Goal: Task Accomplishment & Management: Use online tool/utility

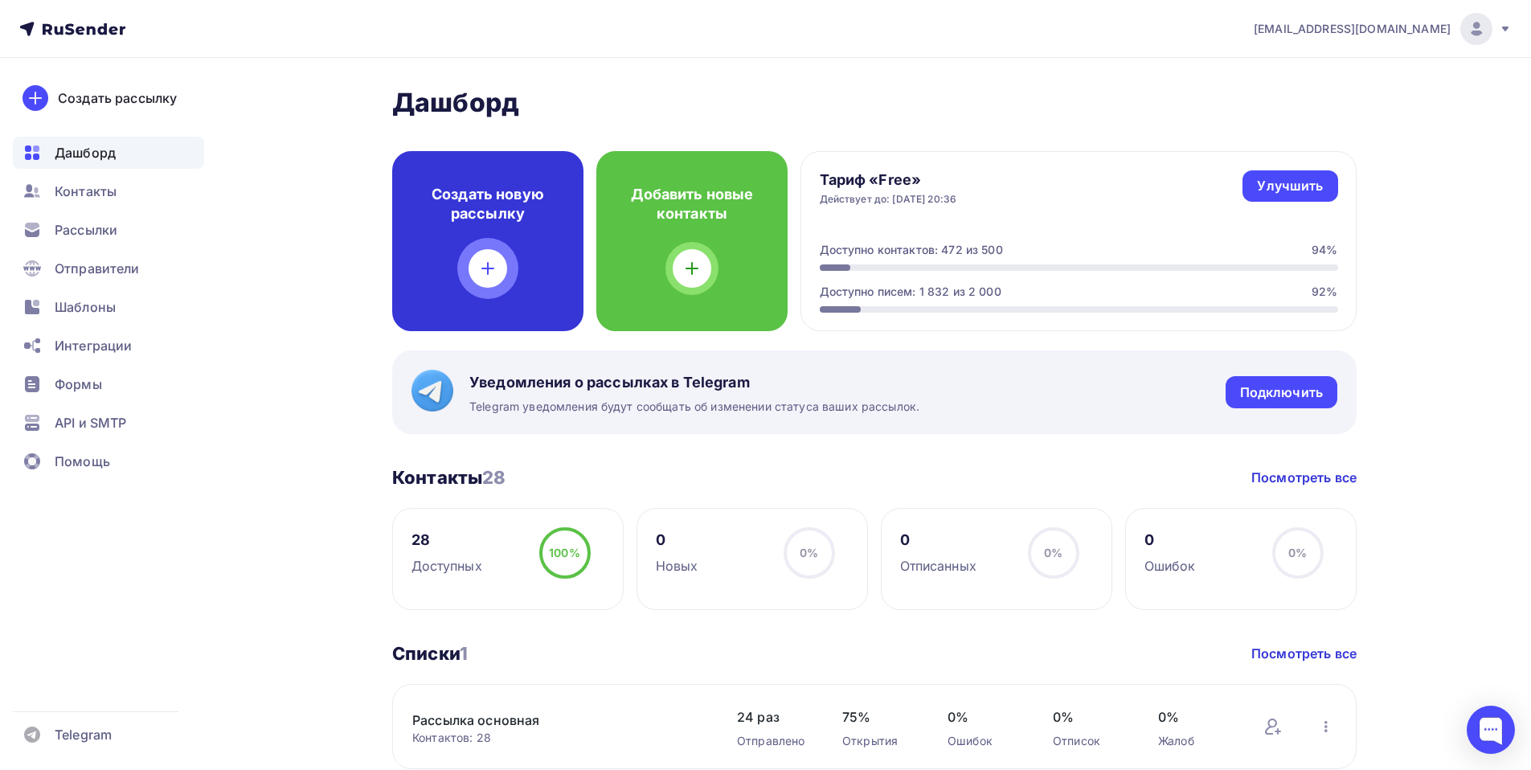
click at [457, 224] on div "Создать новую рассылку" at bounding box center [487, 241] width 191 height 180
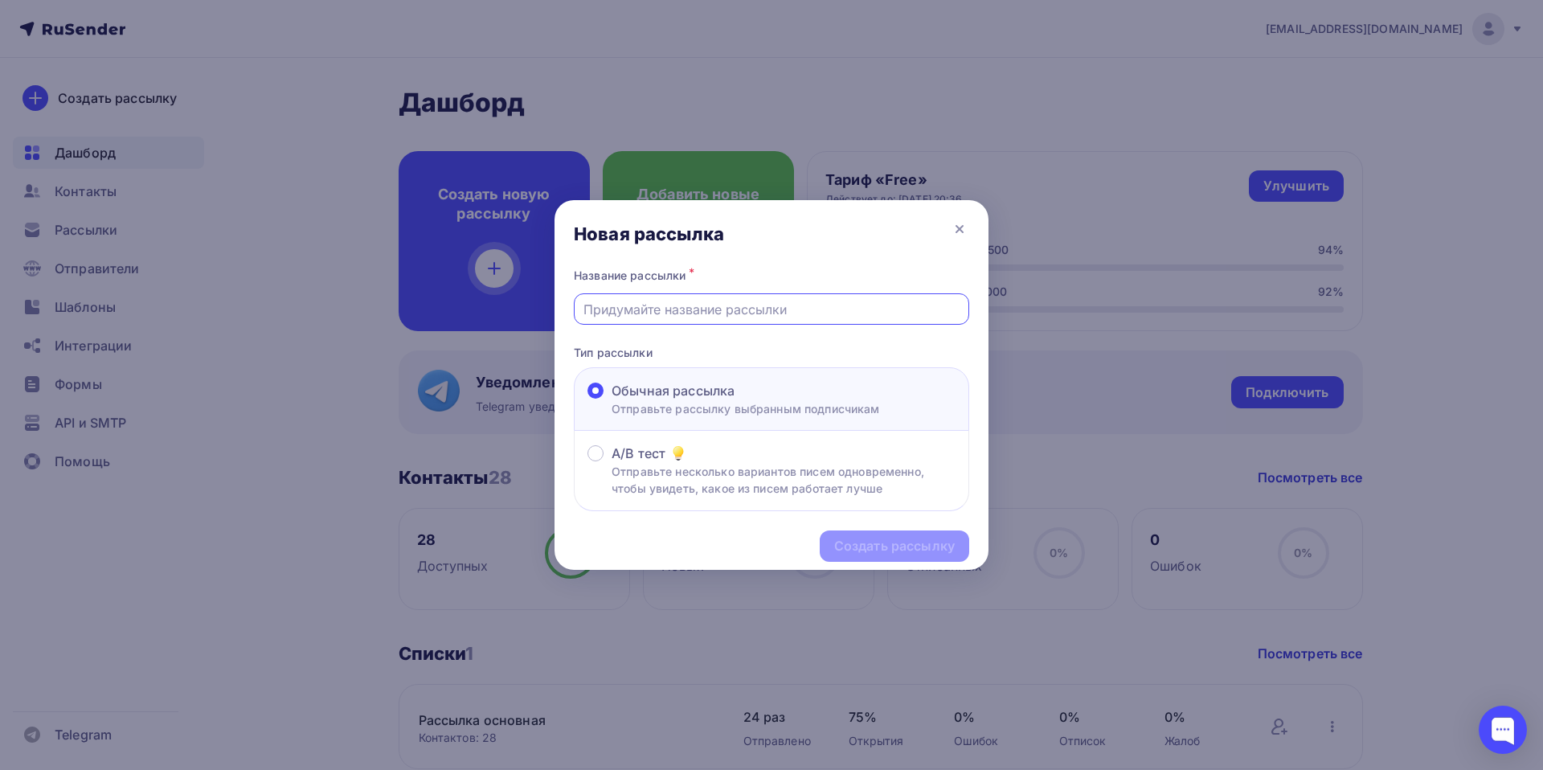
click at [633, 306] on input "text" at bounding box center [772, 309] width 377 height 19
type input "Сроки Карты"
click at [858, 547] on div "Создать рассылку" at bounding box center [894, 546] width 121 height 18
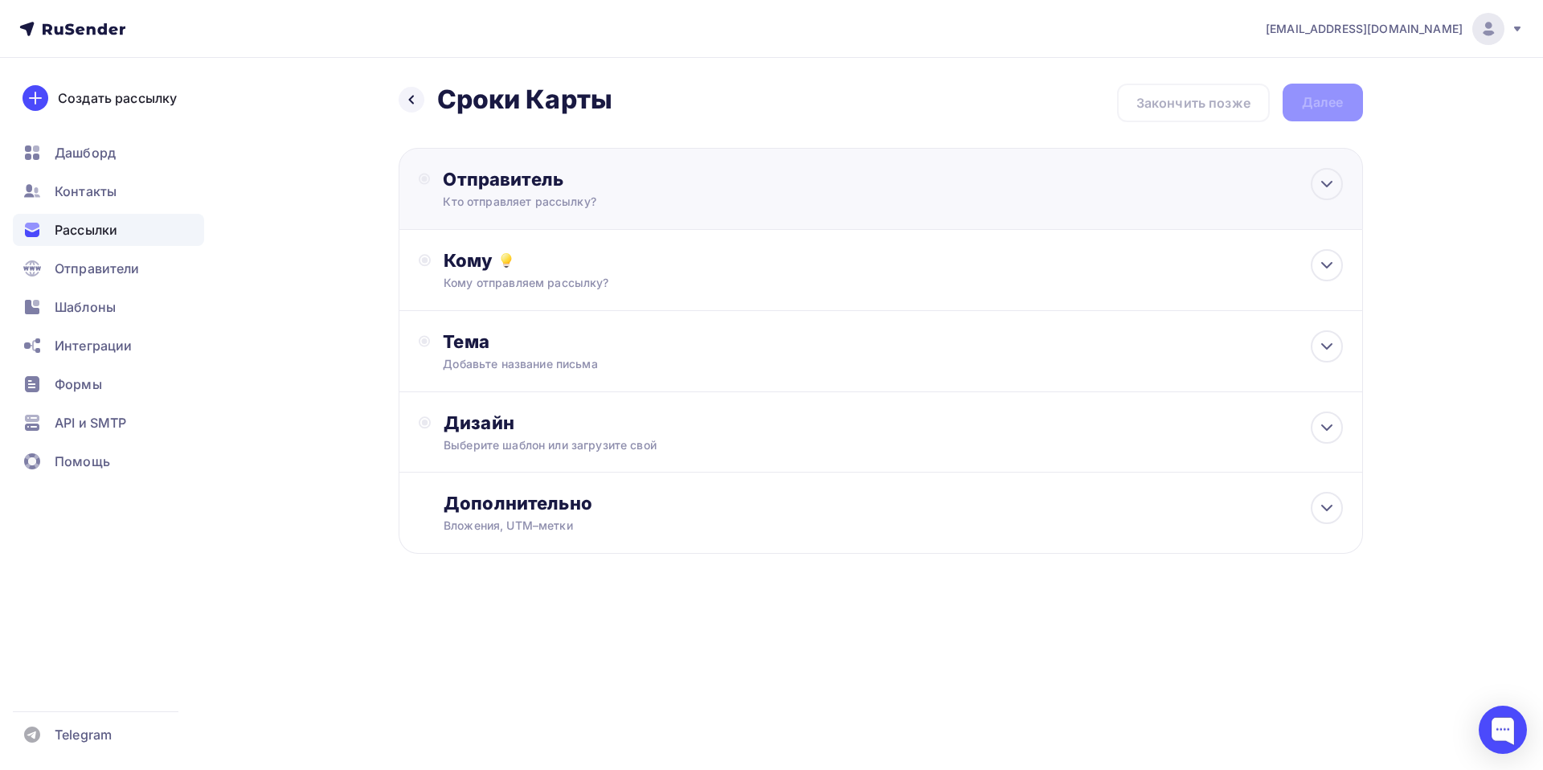
click at [477, 180] on div "Отправитель" at bounding box center [617, 179] width 348 height 23
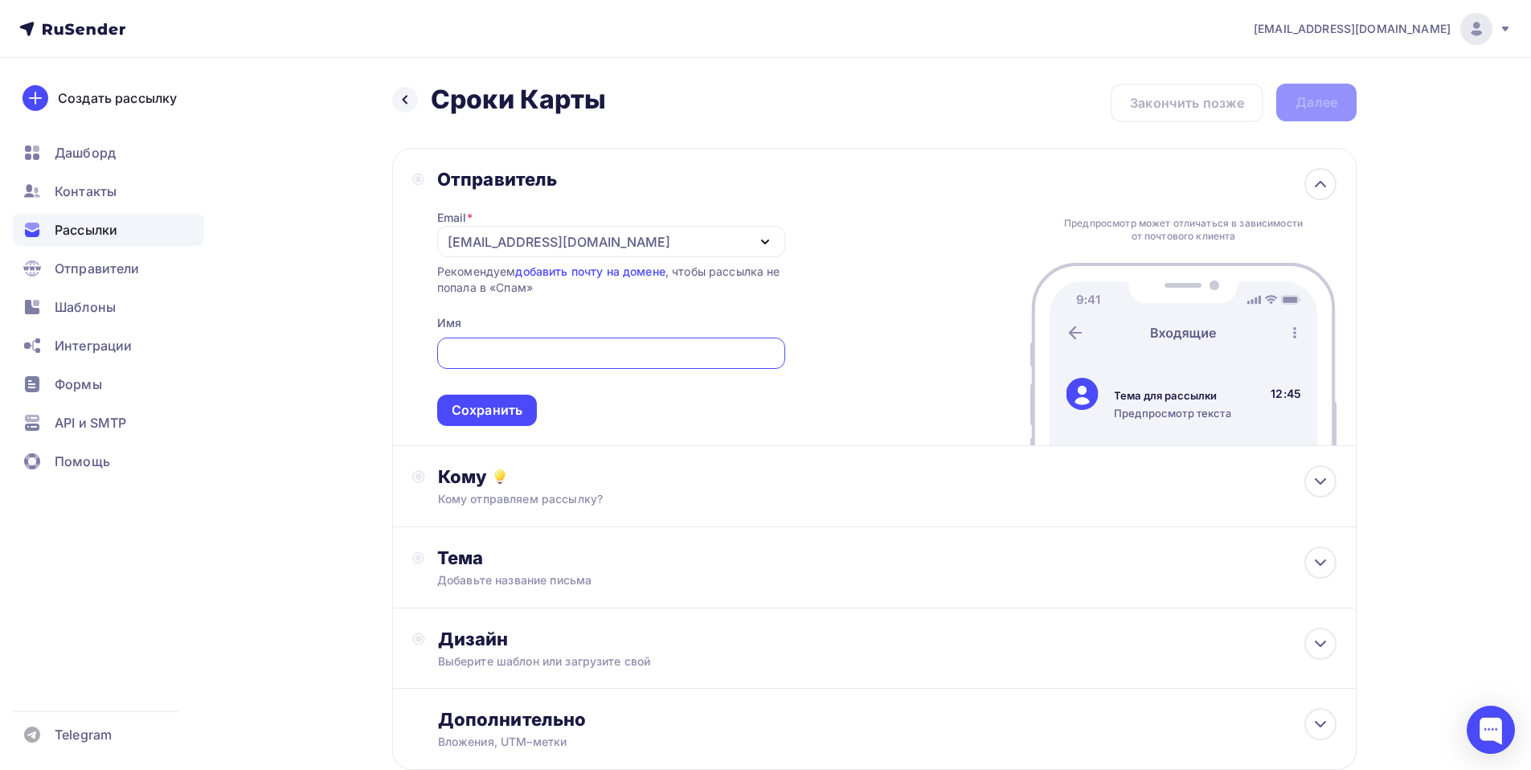
click at [504, 357] on input "text" at bounding box center [611, 353] width 330 height 19
type input "[PERSON_NAME]"
click at [496, 408] on div "Сохранить" at bounding box center [487, 410] width 71 height 18
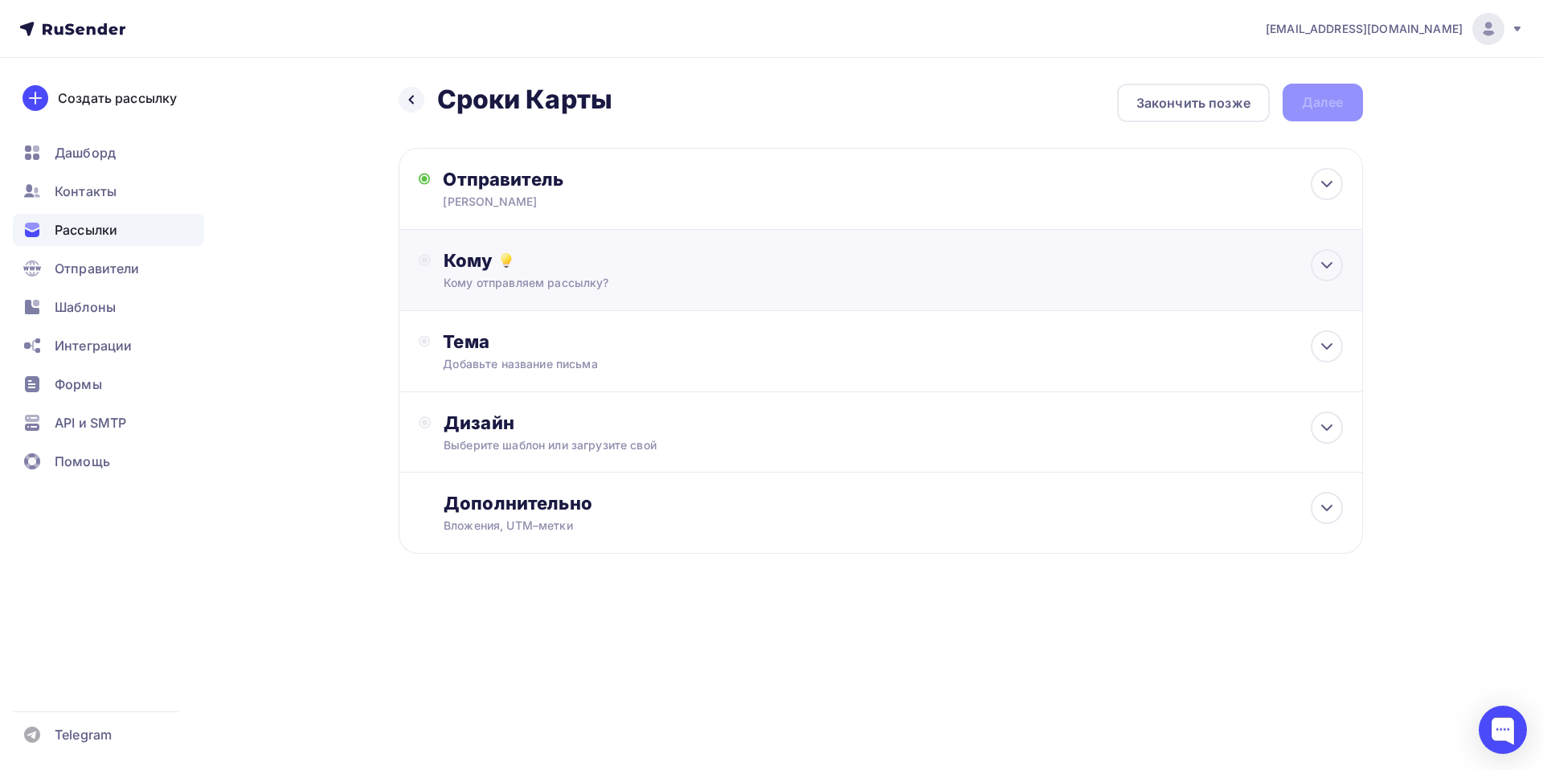
click at [464, 246] on div "Кому Кому отправляем рассылку? Списки получателей Выберите список Все списки id…" at bounding box center [881, 270] width 965 height 81
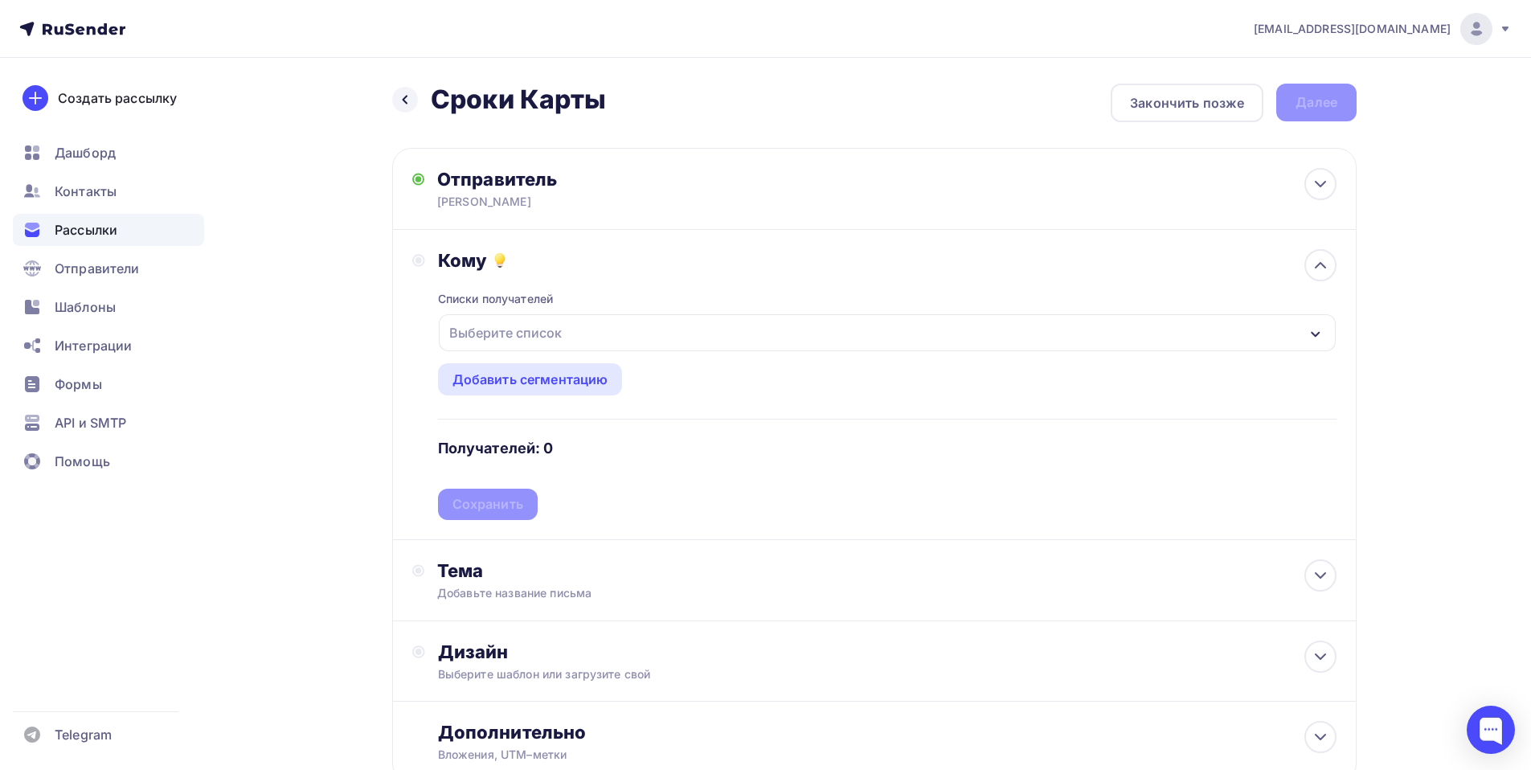
click at [464, 246] on div "Кому Списки получателей Выберите список Все списки id Рассылка основная (28) #2…" at bounding box center [874, 385] width 965 height 310
click at [505, 335] on div "Выберите список" at bounding box center [505, 332] width 125 height 29
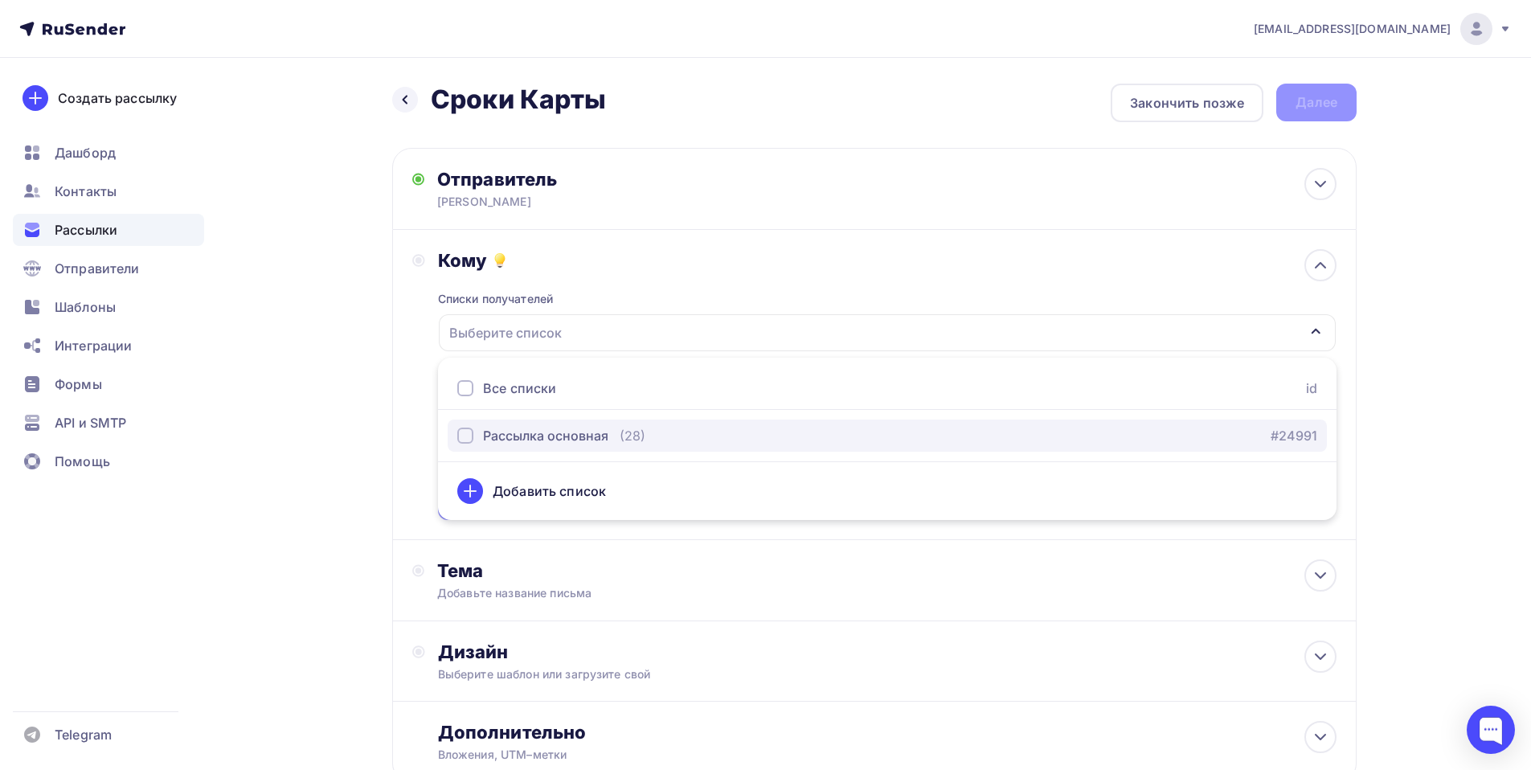
click at [550, 440] on div "Рассылка основная" at bounding box center [545, 435] width 125 height 19
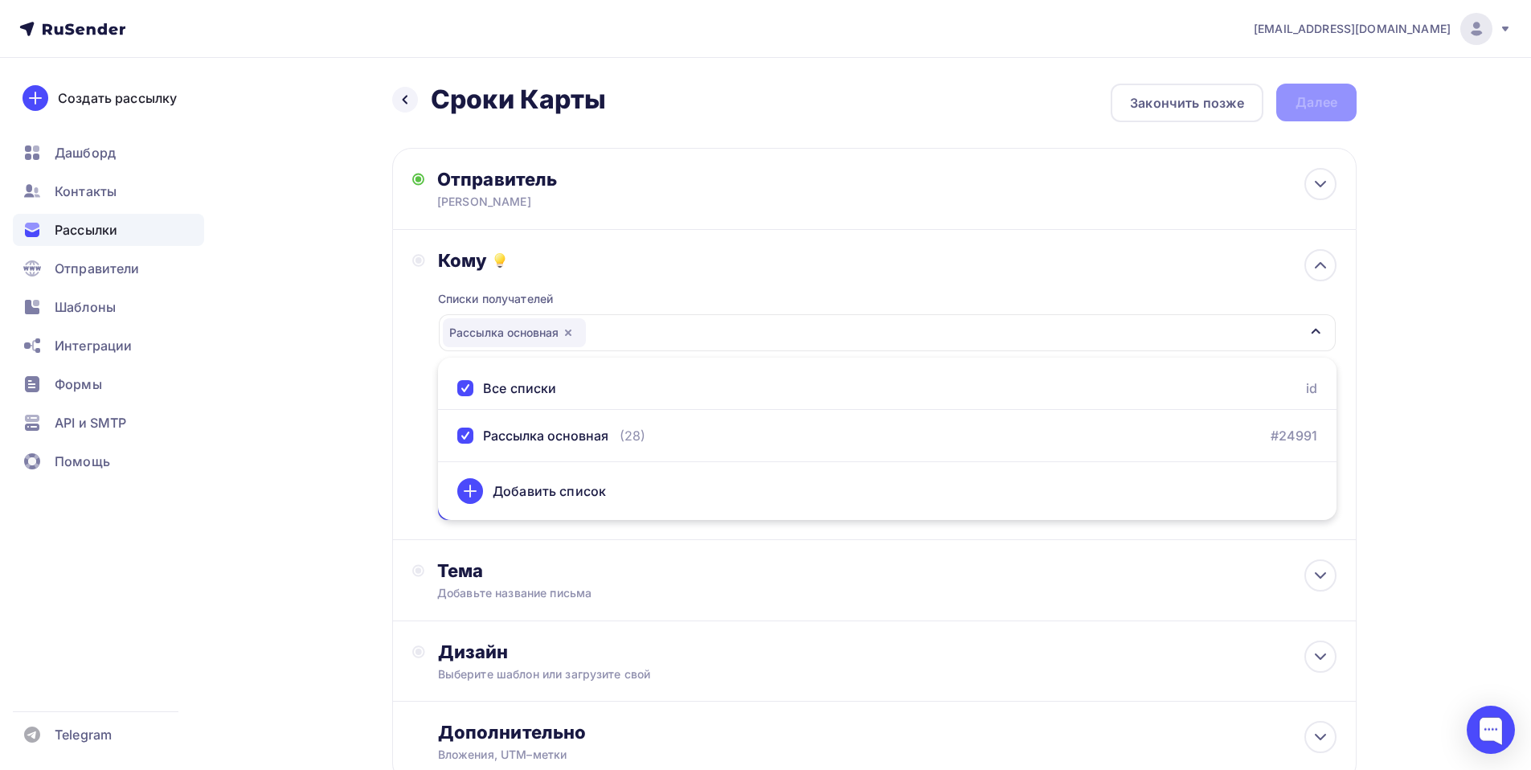
click at [425, 367] on div "Кому Списки получателей Рассылка основная Все списки id Рассылка основная (28) …" at bounding box center [874, 384] width 924 height 271
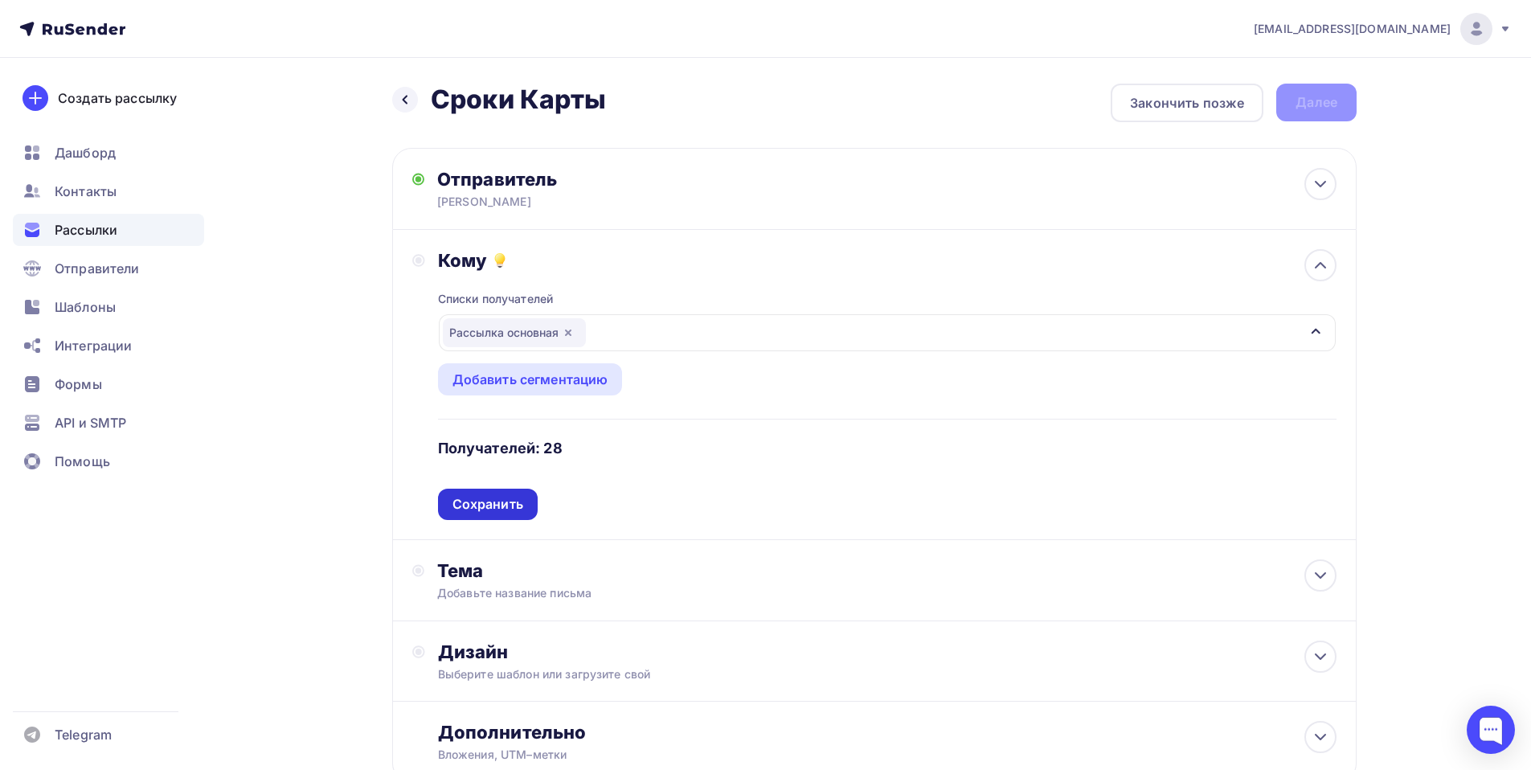
click at [484, 497] on div "Сохранить" at bounding box center [488, 504] width 71 height 18
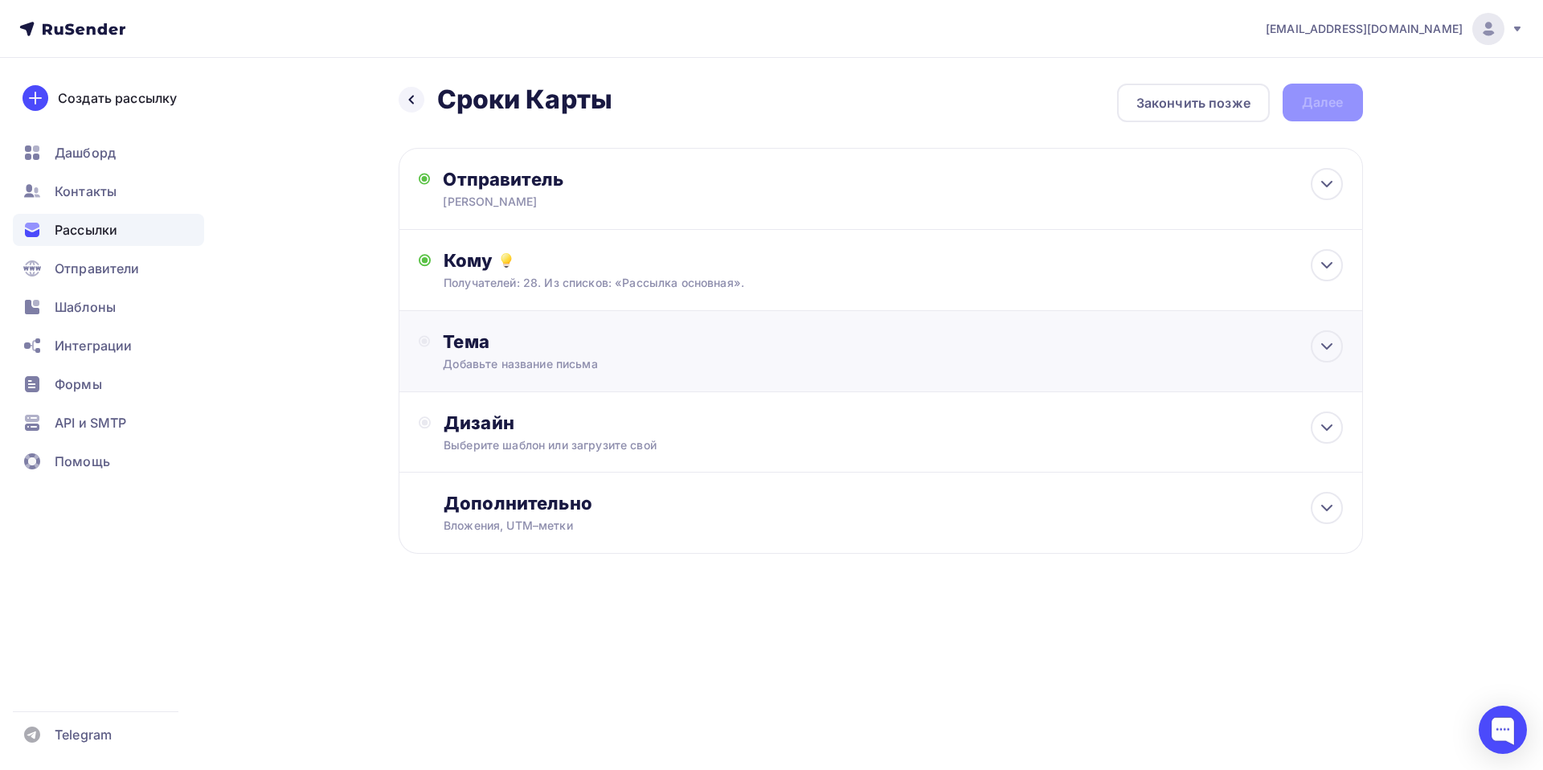
click at [480, 344] on div "Тема" at bounding box center [602, 341] width 318 height 23
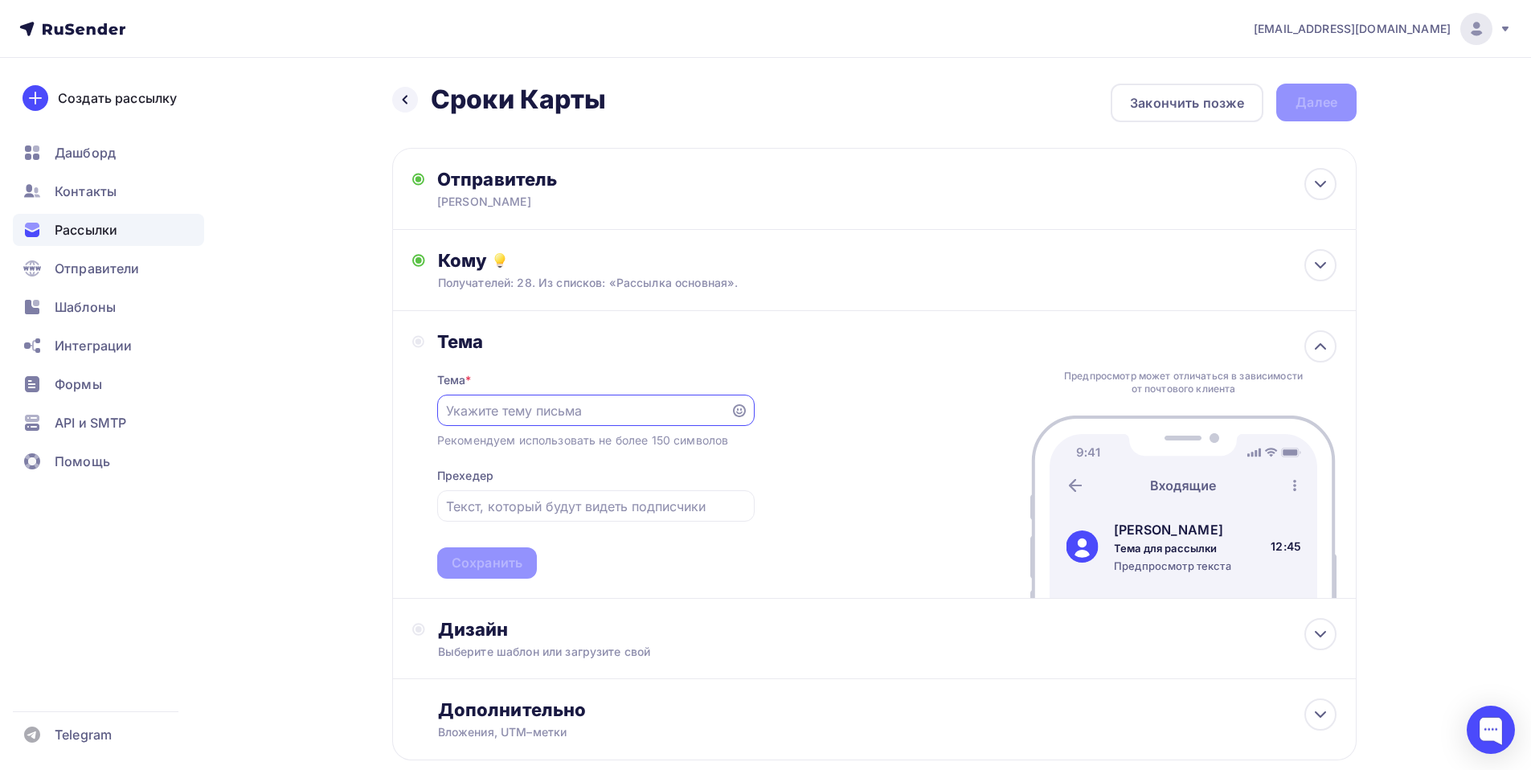
click at [510, 412] on input "text" at bounding box center [583, 410] width 275 height 19
paste input "[PERSON_NAME] 03,09,"
type input "[PERSON_NAME] 03,09,"
click at [513, 555] on div "Сохранить" at bounding box center [487, 563] width 71 height 18
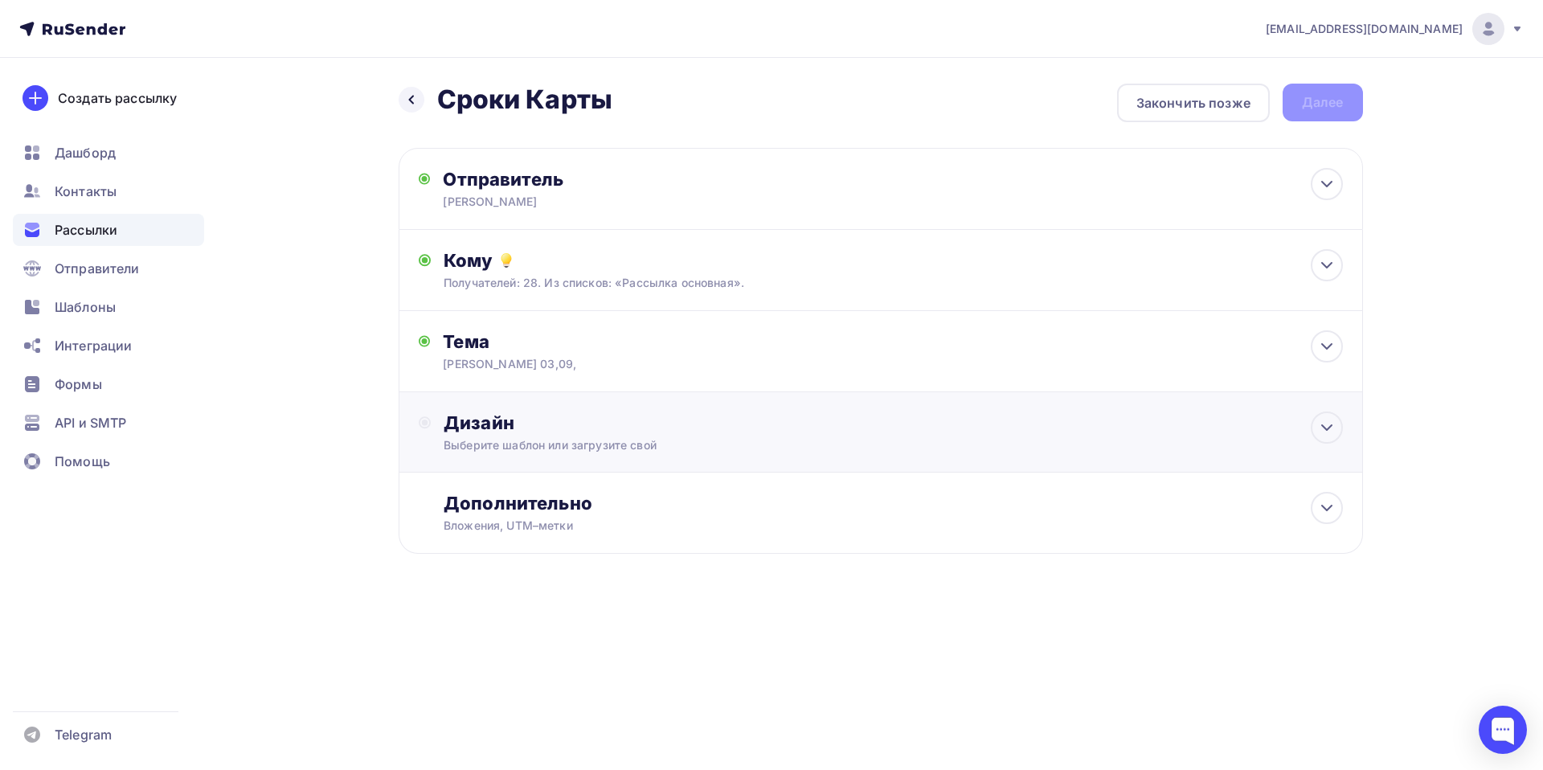
click at [469, 435] on div "Дизайн Выберите шаблон или загрузите свой" at bounding box center [893, 433] width 899 height 42
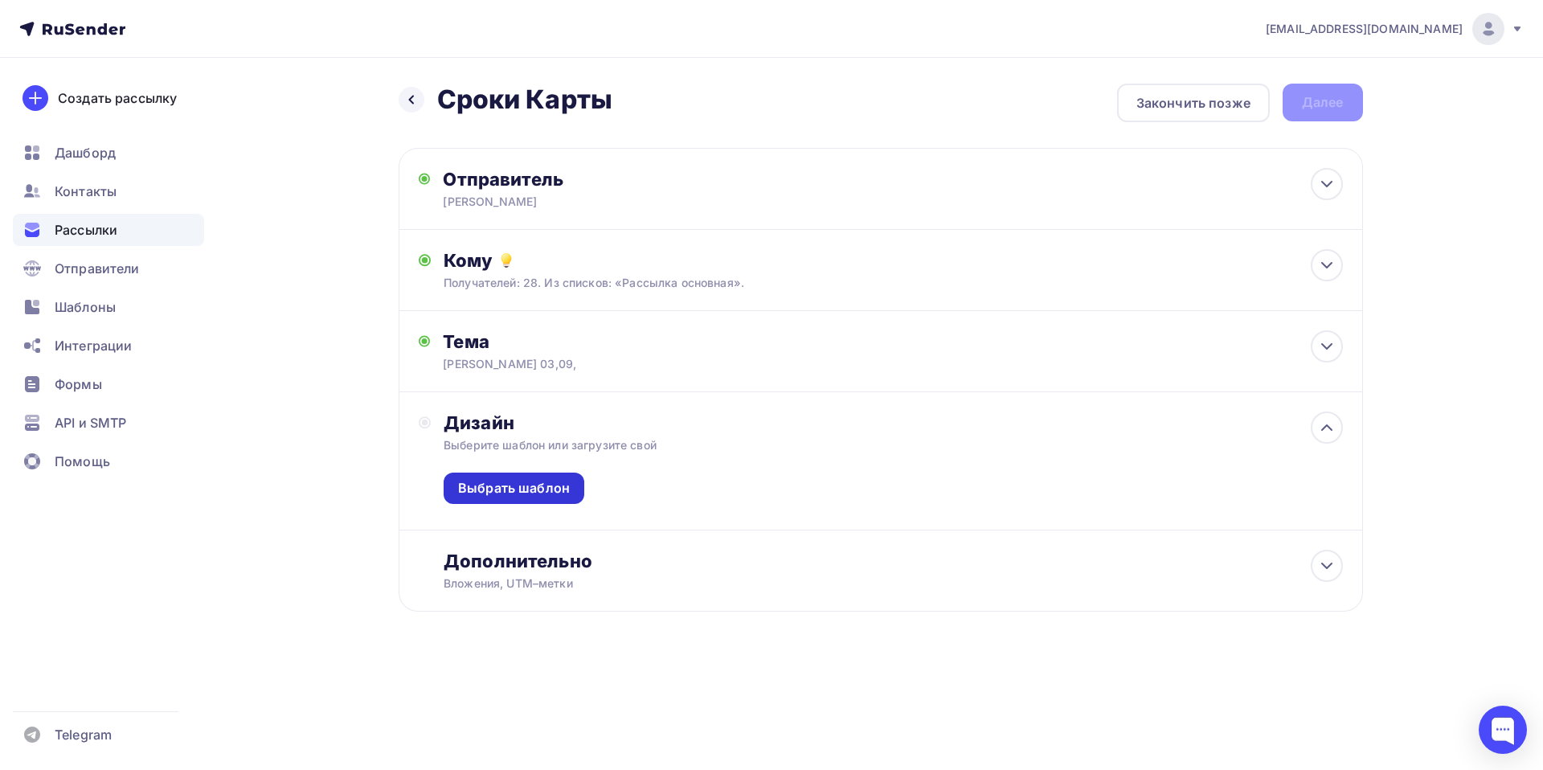
click at [510, 486] on div "Выбрать шаблон" at bounding box center [514, 488] width 112 height 18
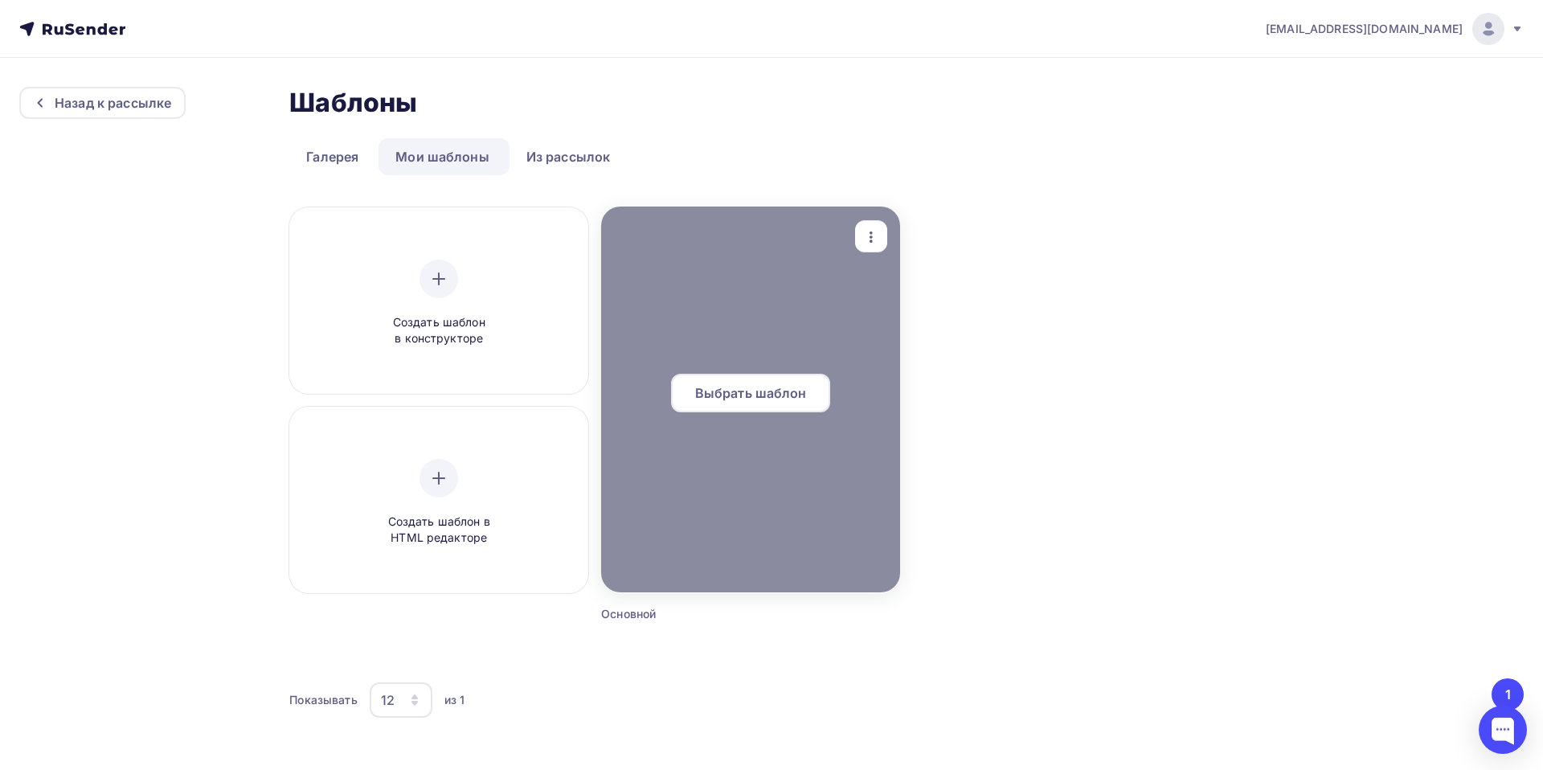
click at [754, 387] on span "Выбрать шаблон" at bounding box center [751, 392] width 112 height 19
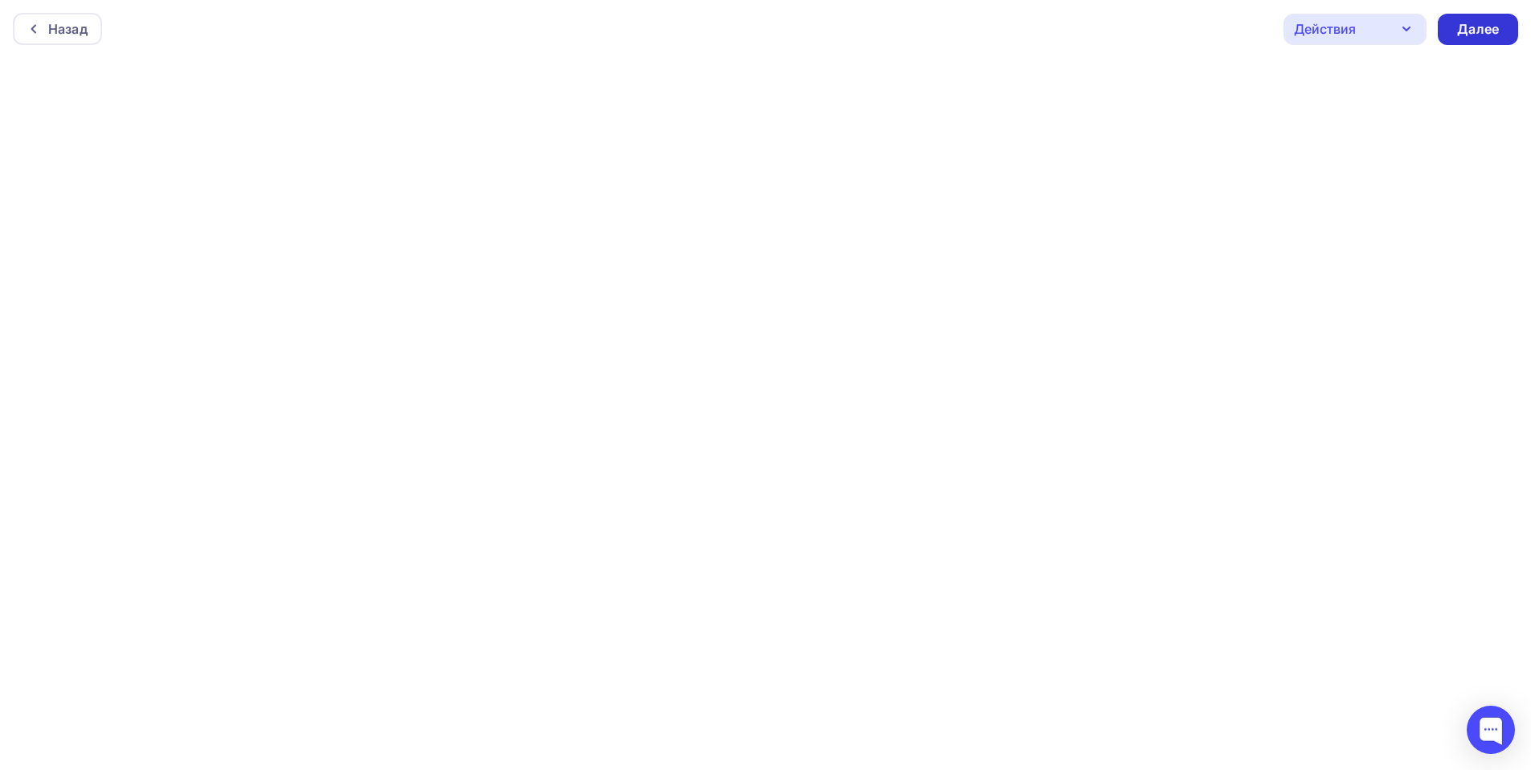
click at [1484, 27] on div "Далее" at bounding box center [1478, 29] width 42 height 18
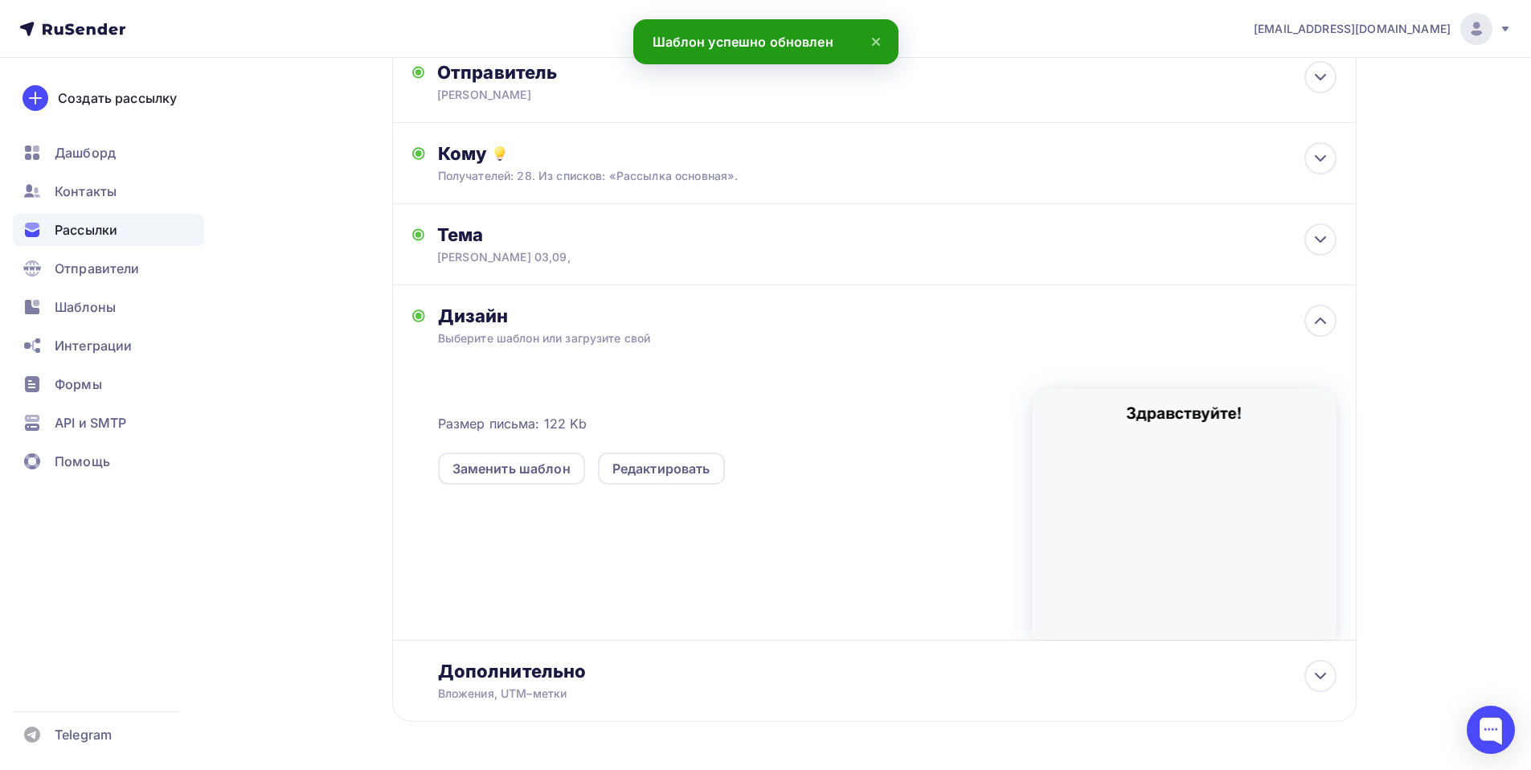
scroll to position [162, 0]
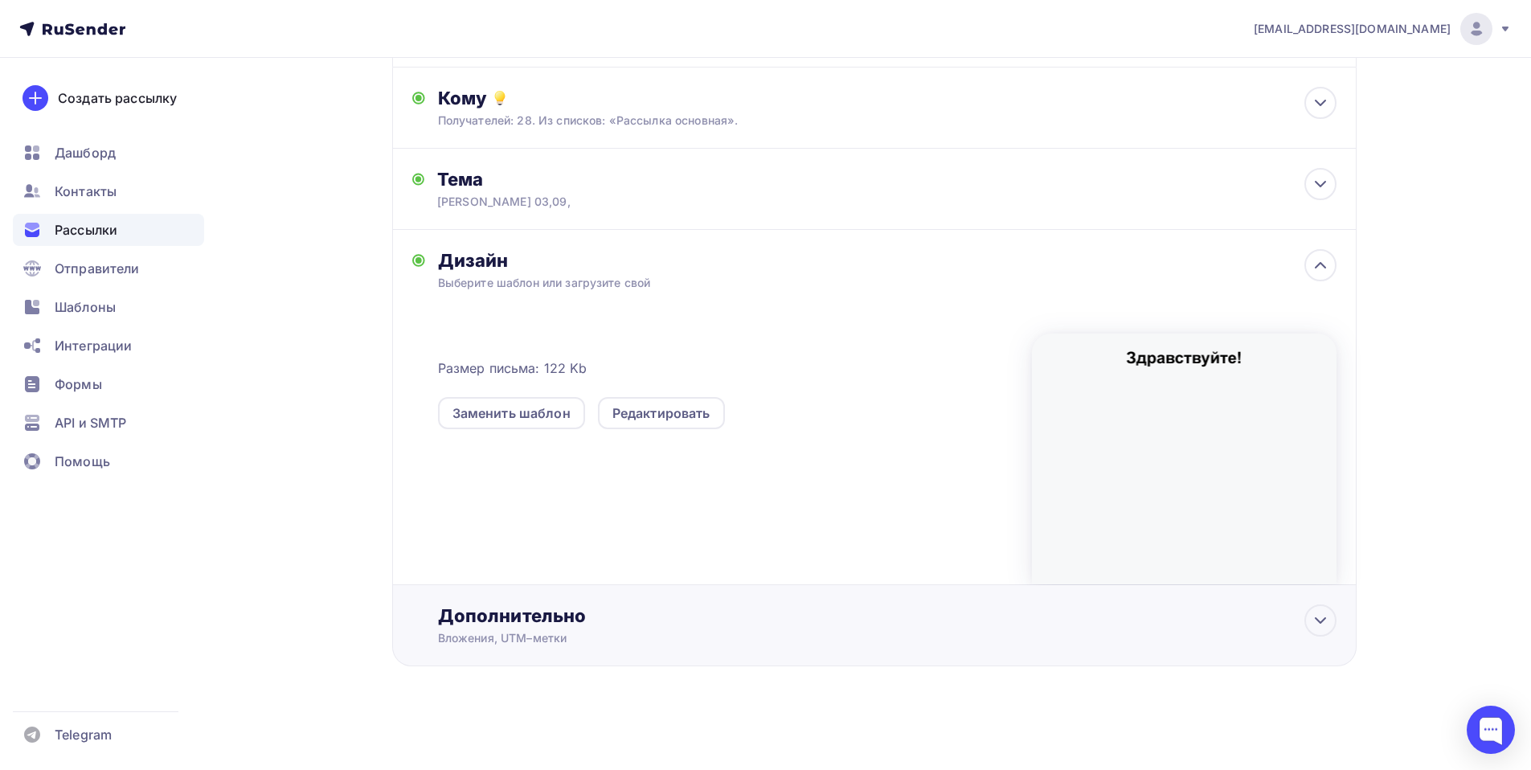
click at [508, 623] on div "Дополнительно" at bounding box center [887, 615] width 899 height 23
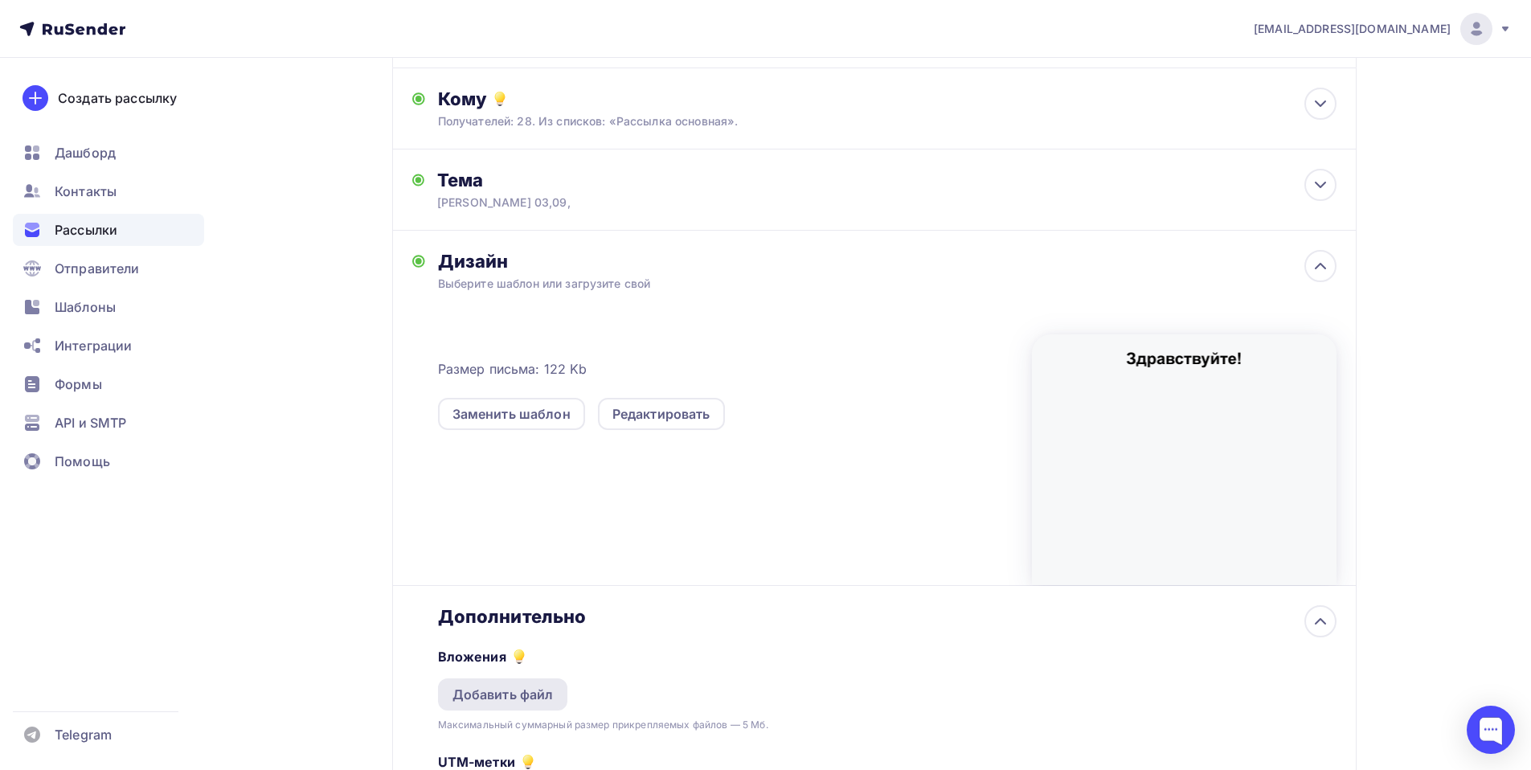
click at [502, 688] on div "Добавить файл" at bounding box center [503, 694] width 101 height 19
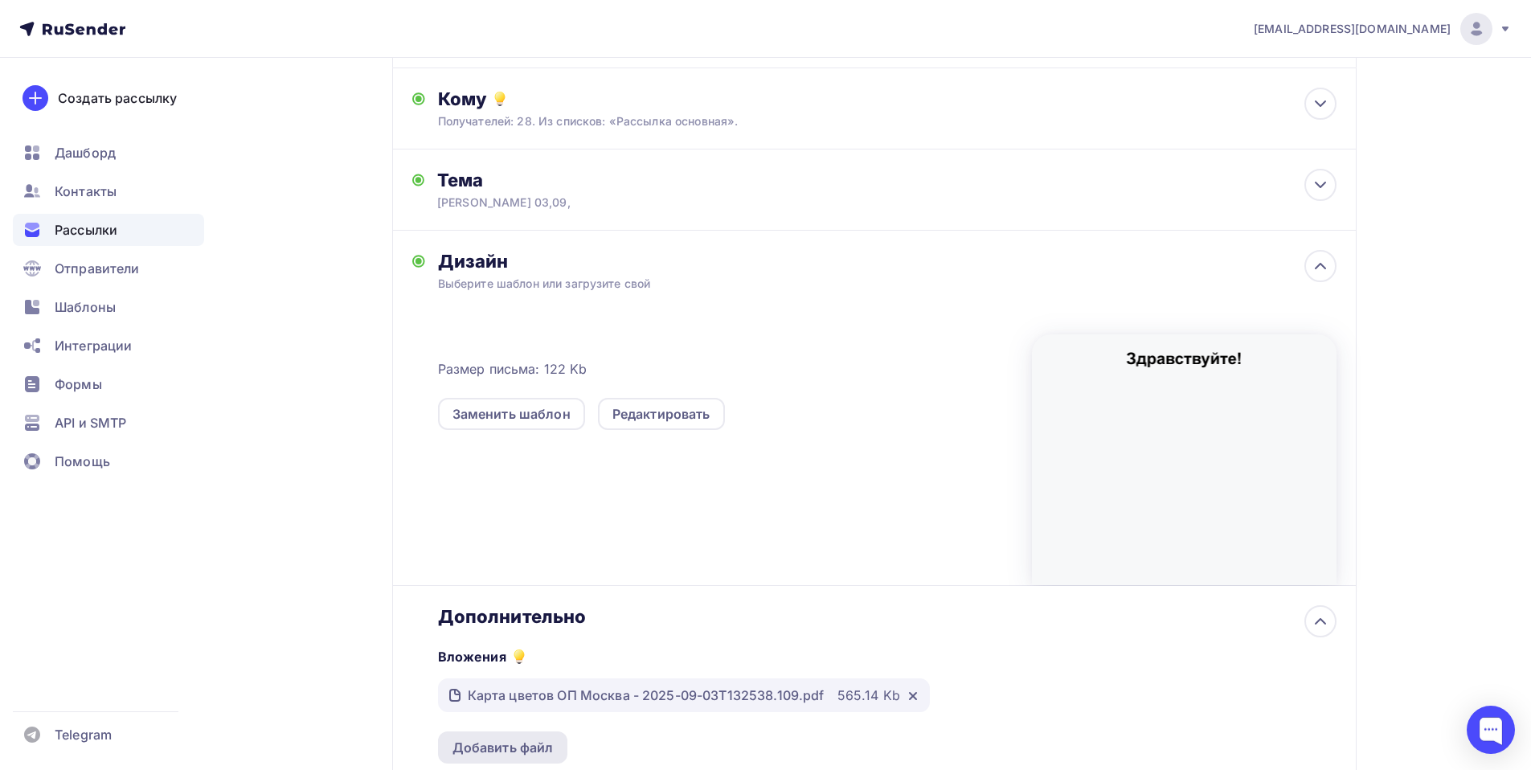
click at [501, 745] on div "Добавить файл" at bounding box center [503, 747] width 101 height 19
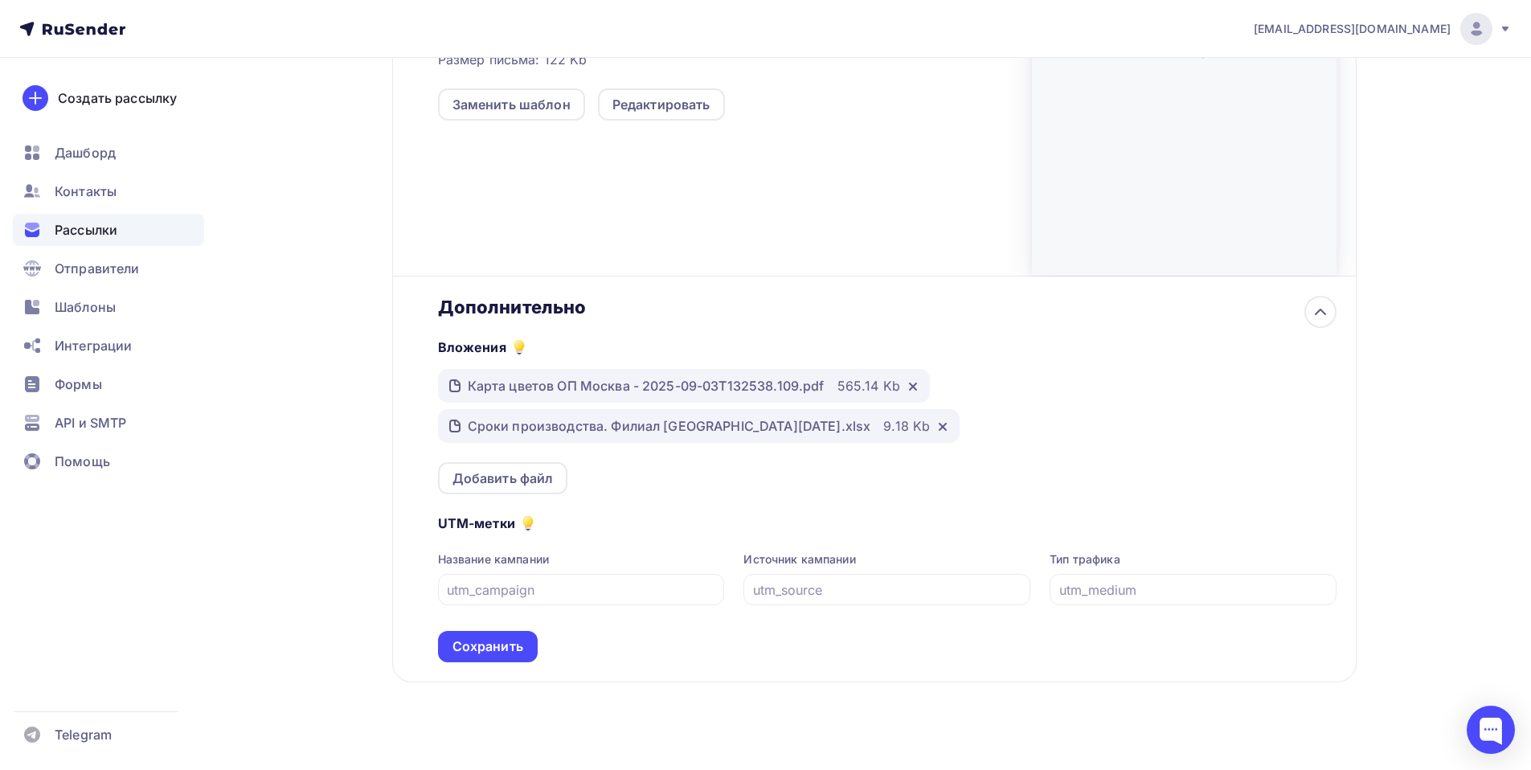
scroll to position [487, 0]
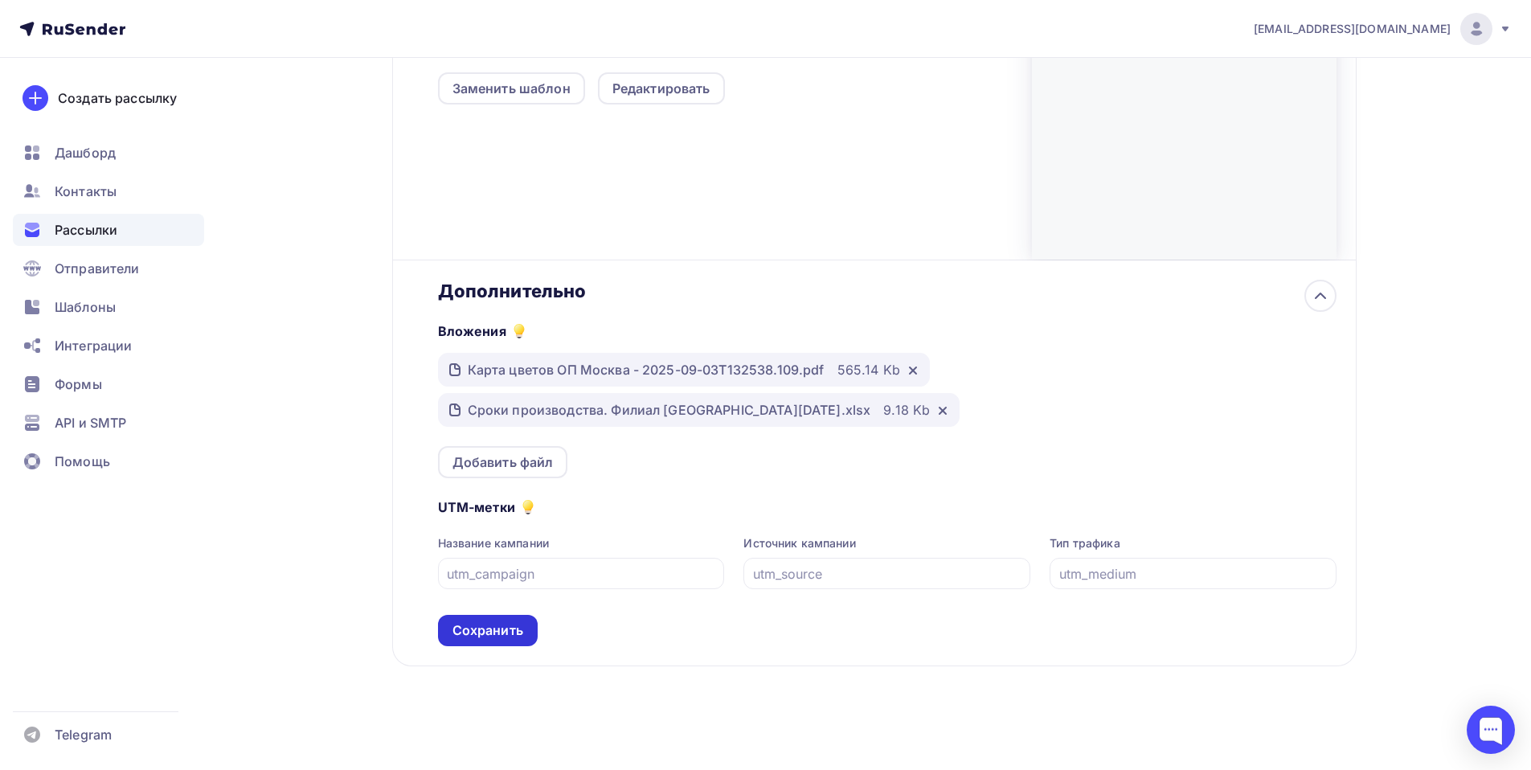
click at [489, 629] on div "Сохранить" at bounding box center [488, 630] width 71 height 18
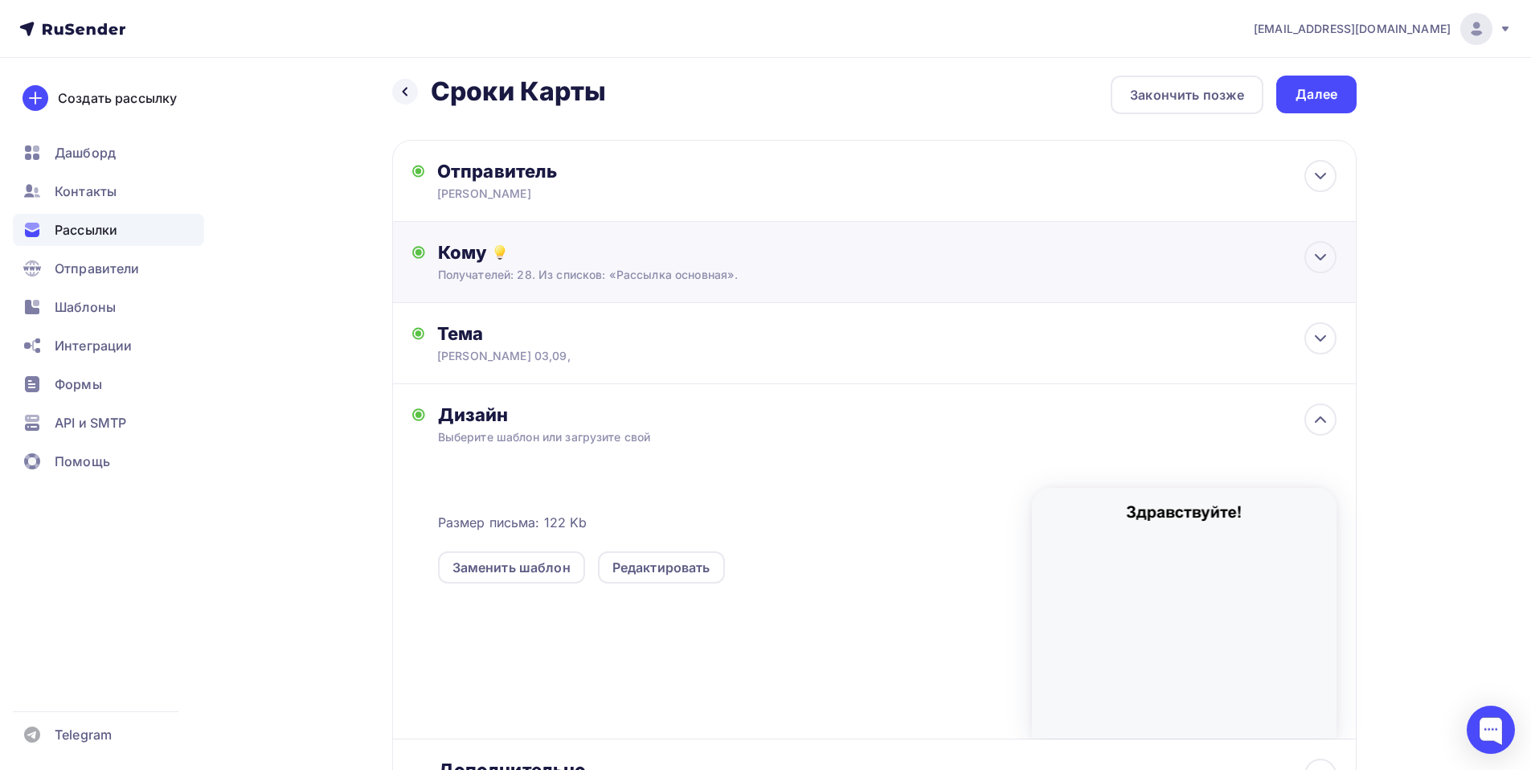
scroll to position [0, 0]
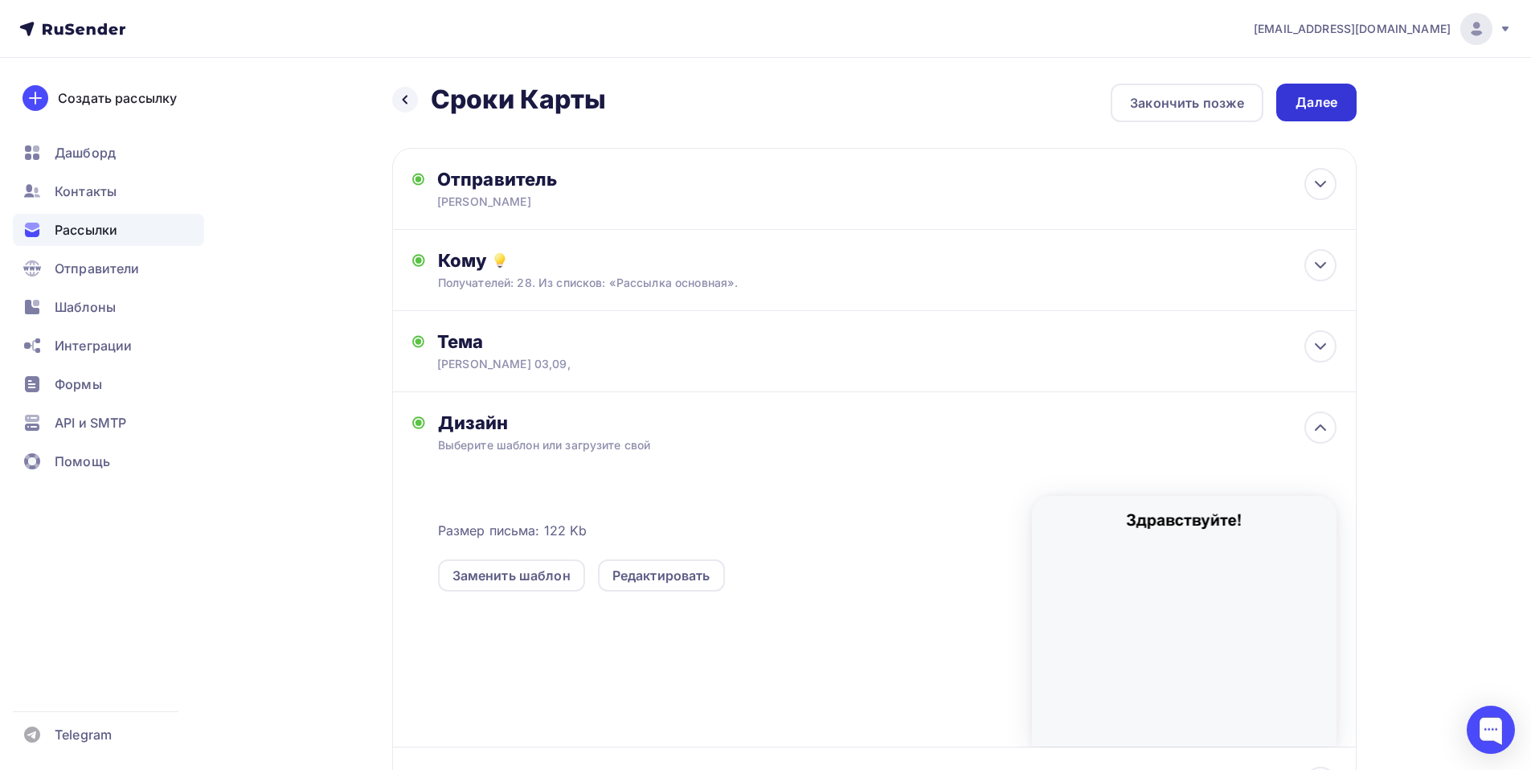
click at [1314, 106] on div "Далее" at bounding box center [1317, 102] width 42 height 18
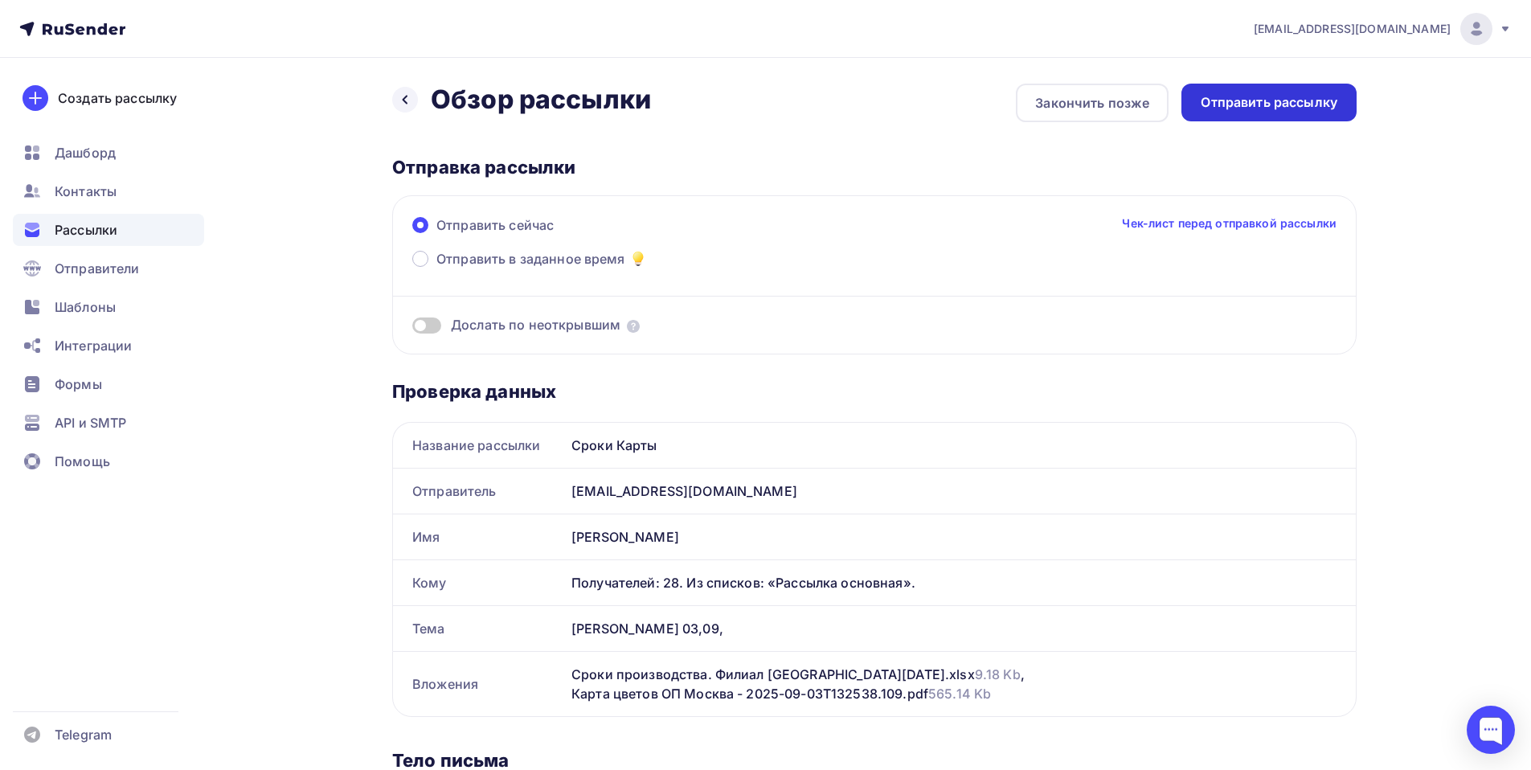
click at [1264, 99] on div "Отправить рассылку" at bounding box center [1269, 102] width 137 height 18
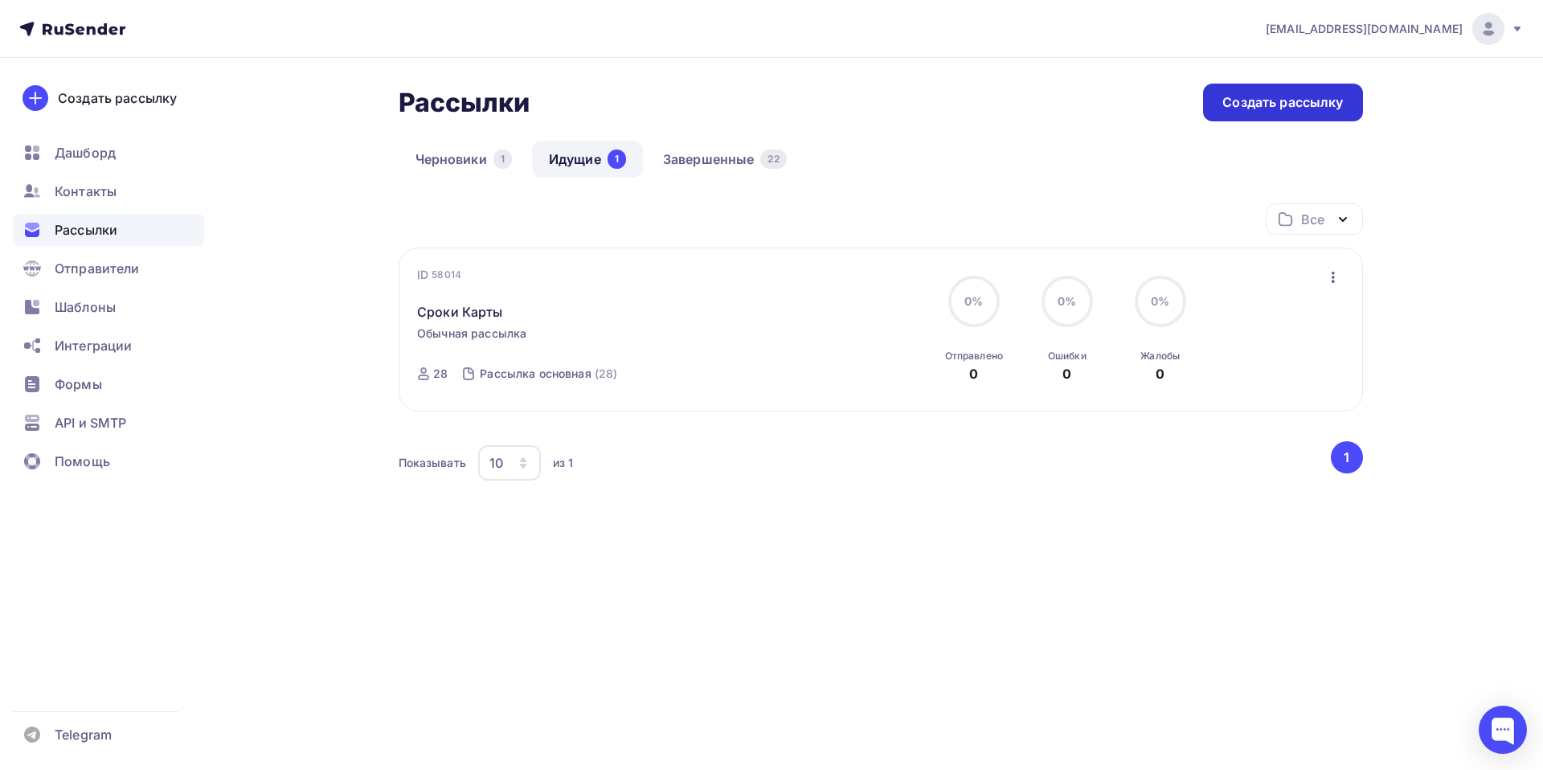
click at [1262, 107] on div "Создать рассылку" at bounding box center [1283, 102] width 121 height 18
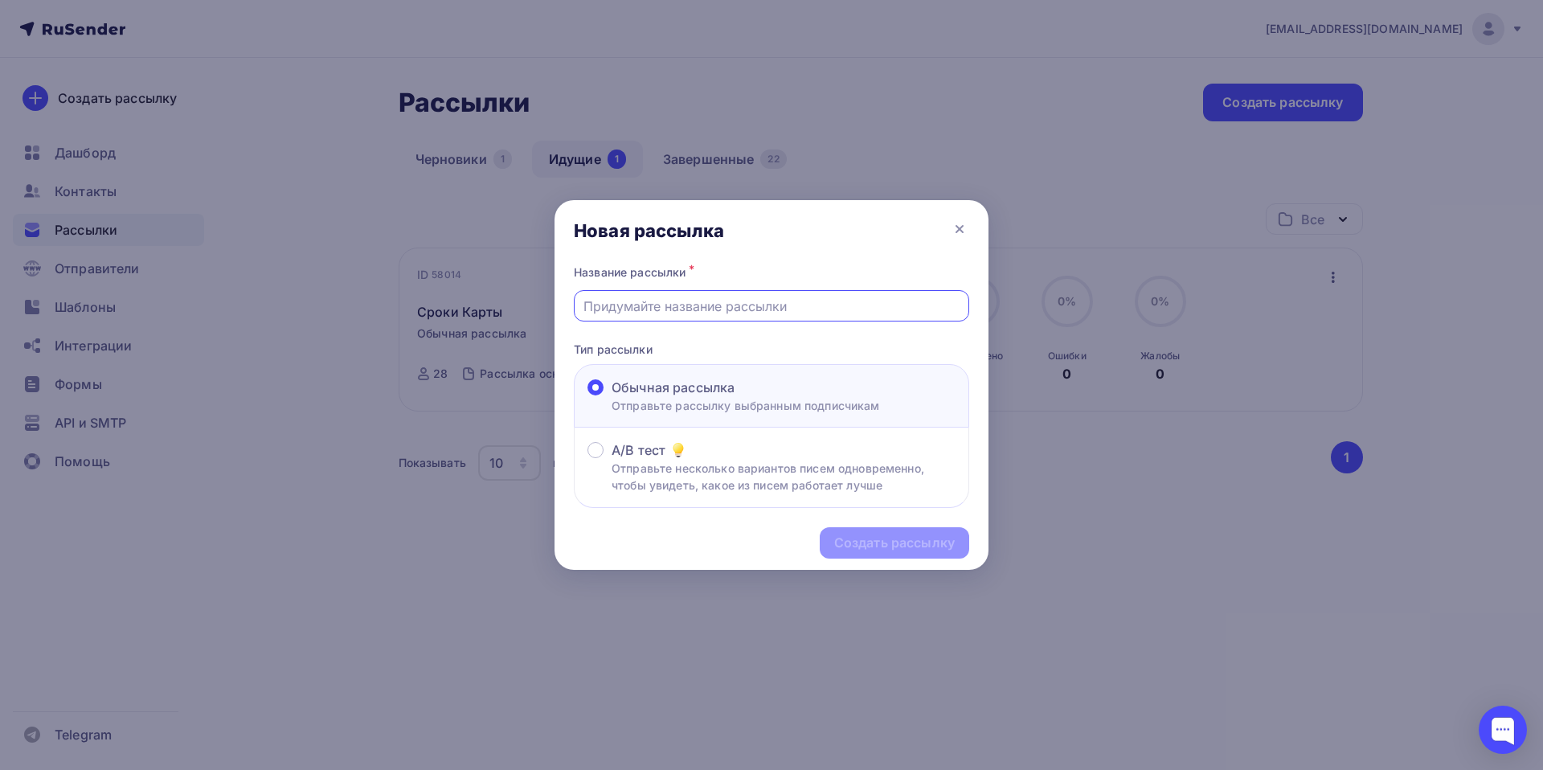
click at [633, 302] on input "text" at bounding box center [772, 306] width 377 height 19
paste input "Прокат 02 ЛКП ECOSTEEL-01-Песчаник-0,5"
type input "Прокат 02 ЛКП ECOSTEEL-01-Песчаник-0,5"
click at [902, 539] on div "Создать рассылку" at bounding box center [894, 543] width 121 height 18
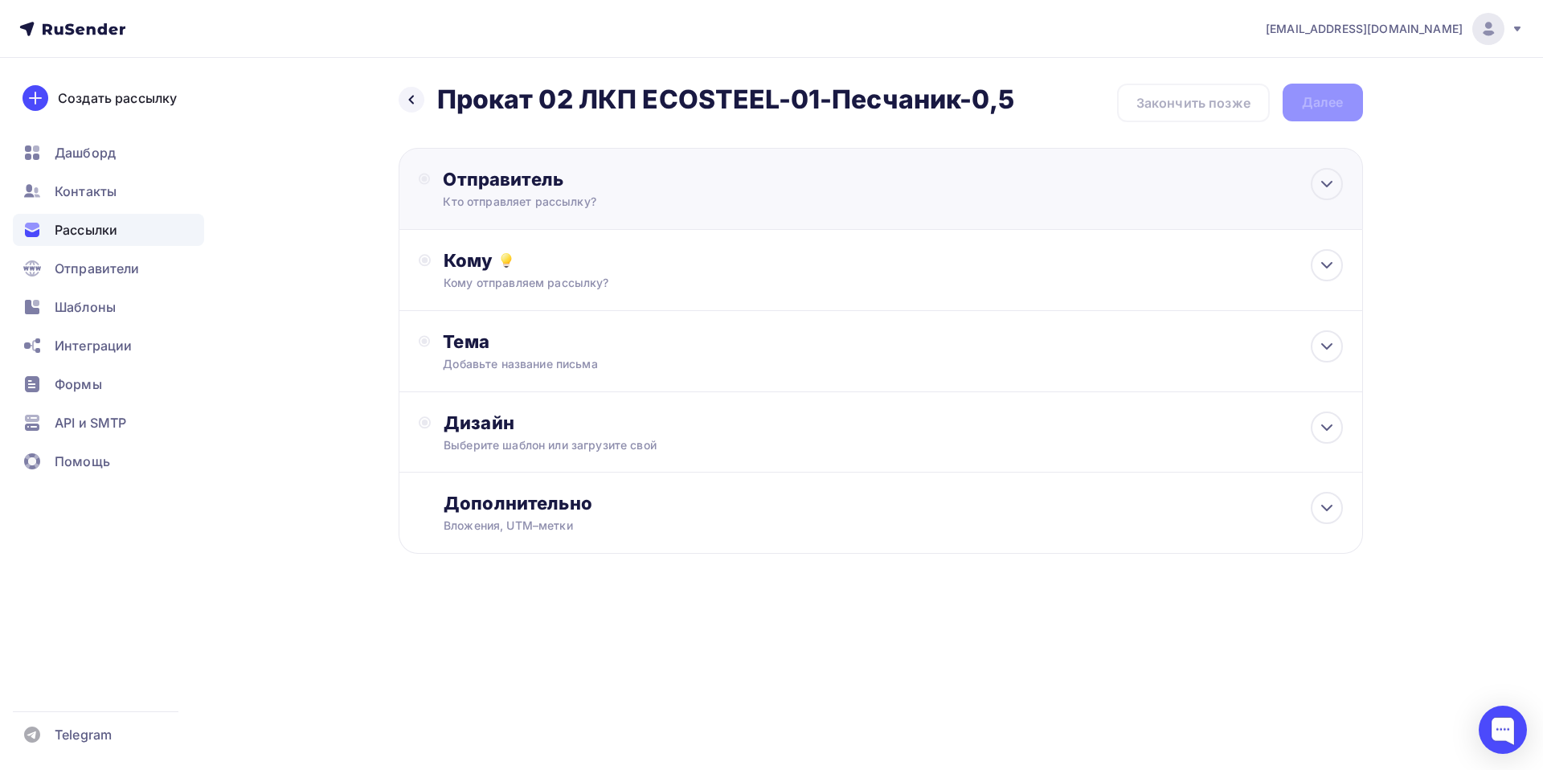
click at [518, 187] on div "Отправитель" at bounding box center [617, 179] width 348 height 23
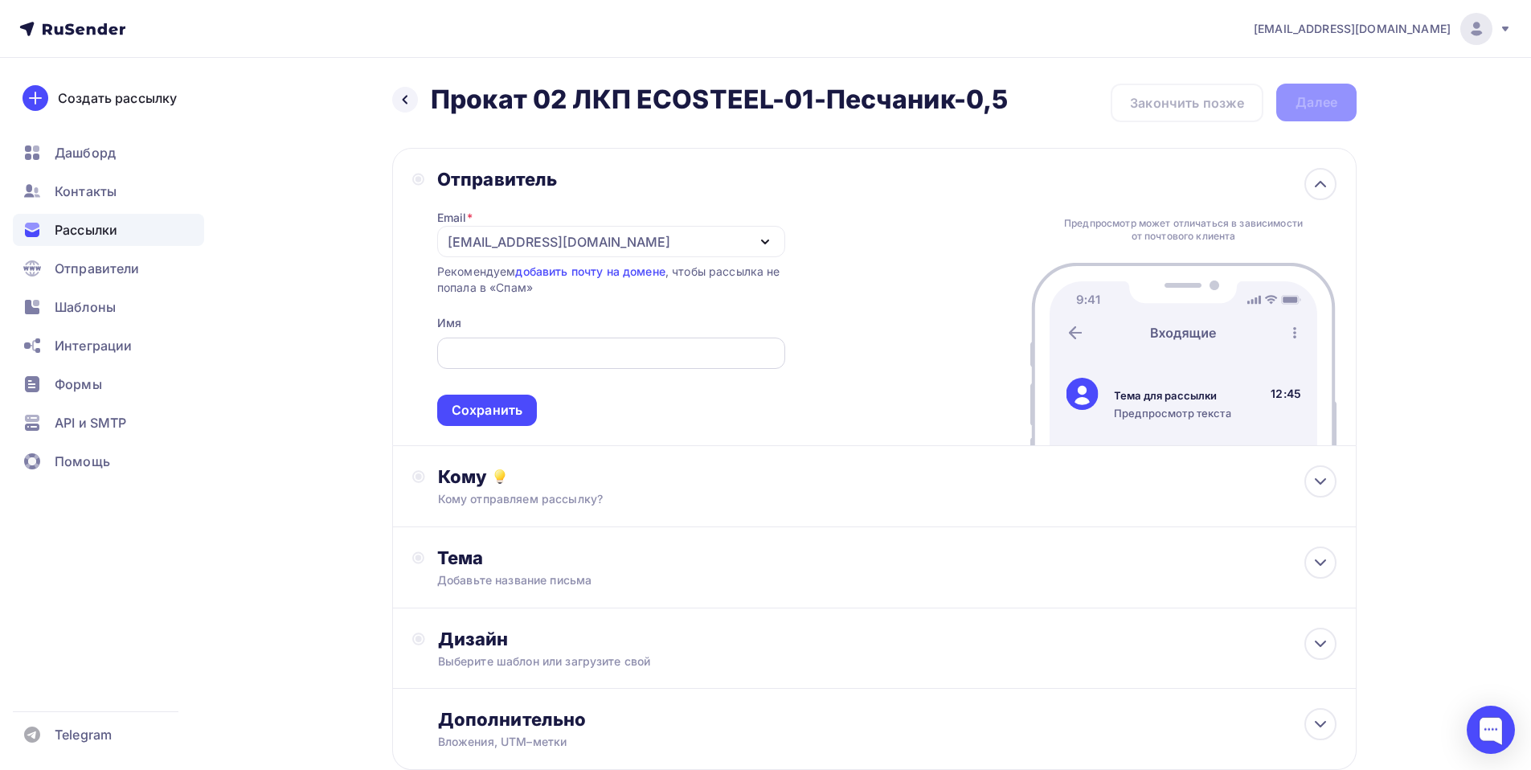
click at [504, 365] on div at bounding box center [611, 353] width 348 height 31
click at [490, 318] on div "Email * [EMAIL_ADDRESS][DOMAIN_NAME] [EMAIL_ADDRESS][DOMAIN_NAME] [EMAIL_ADDRES…" at bounding box center [611, 309] width 348 height 236
drag, startPoint x: 486, startPoint y: 329, endPoint x: 491, endPoint y: 321, distance: 9.8
click at [491, 321] on div "Email * [EMAIL_ADDRESS][DOMAIN_NAME] [EMAIL_ADDRESS][DOMAIN_NAME] [EMAIL_ADDRES…" at bounding box center [611, 309] width 348 height 236
click at [486, 362] on input "text" at bounding box center [611, 353] width 330 height 19
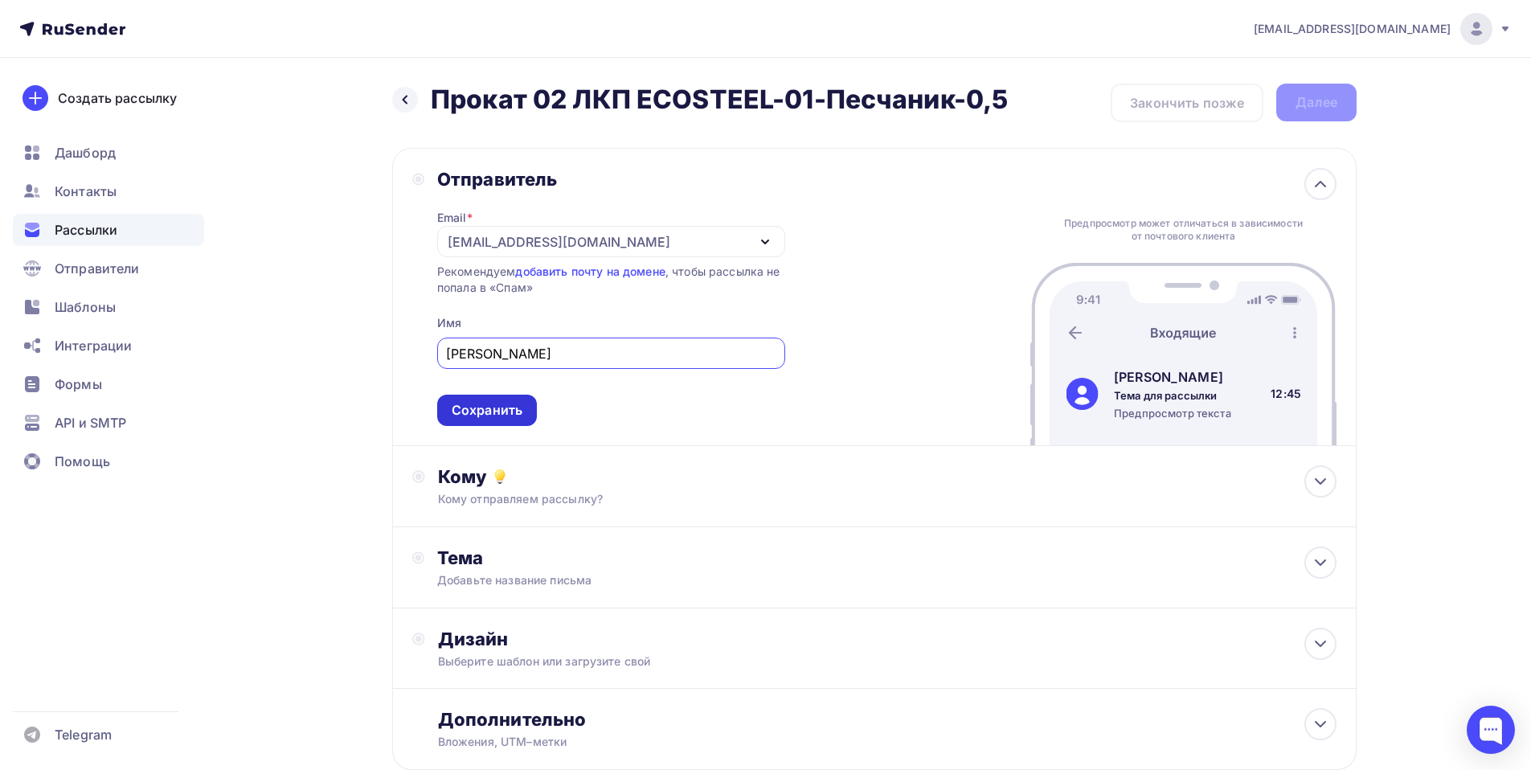
type input "[PERSON_NAME]"
click at [503, 413] on div "Сохранить" at bounding box center [487, 410] width 71 height 18
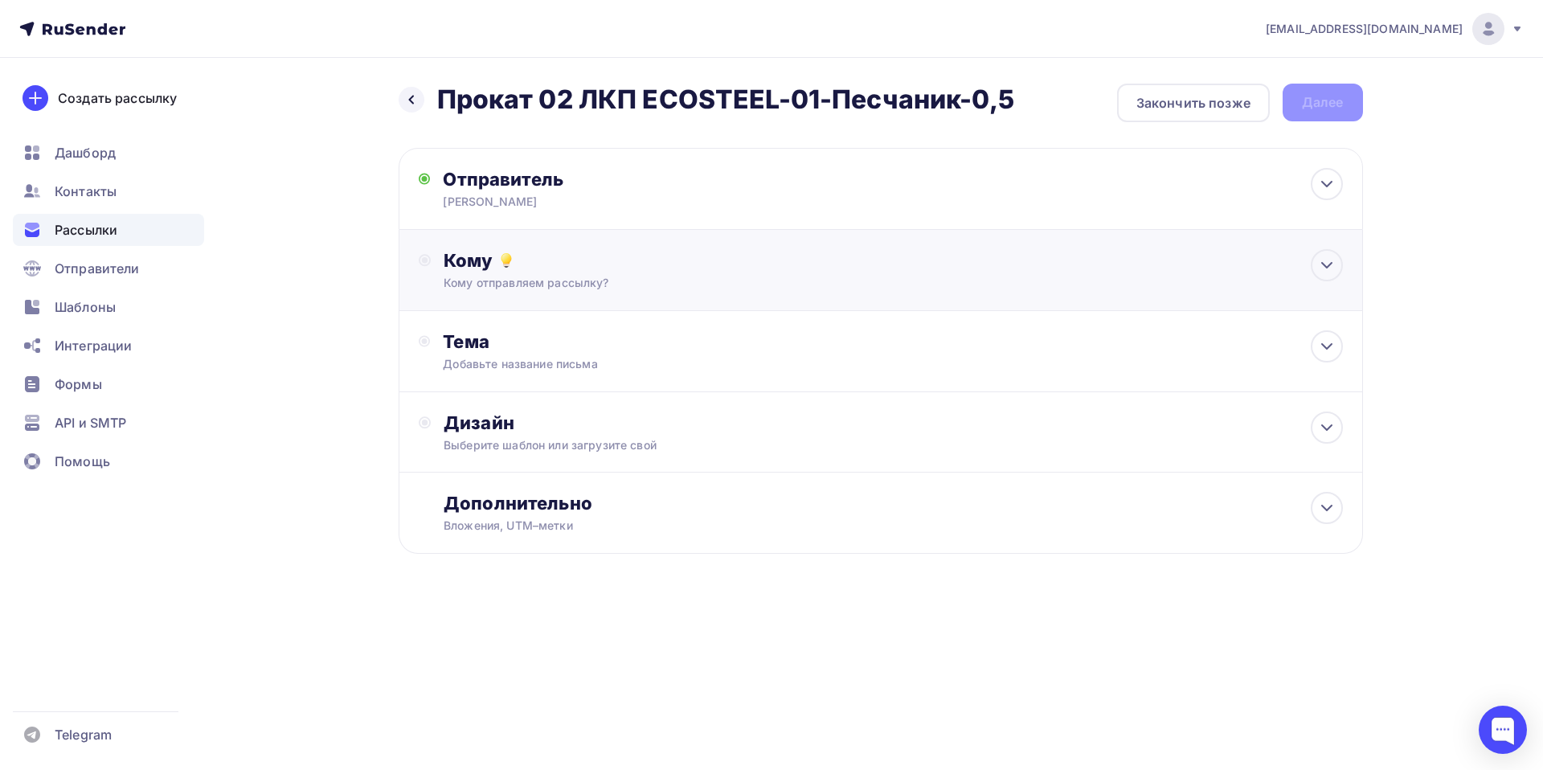
click at [476, 275] on div "Кому отправляем рассылку?" at bounding box center [848, 283] width 809 height 16
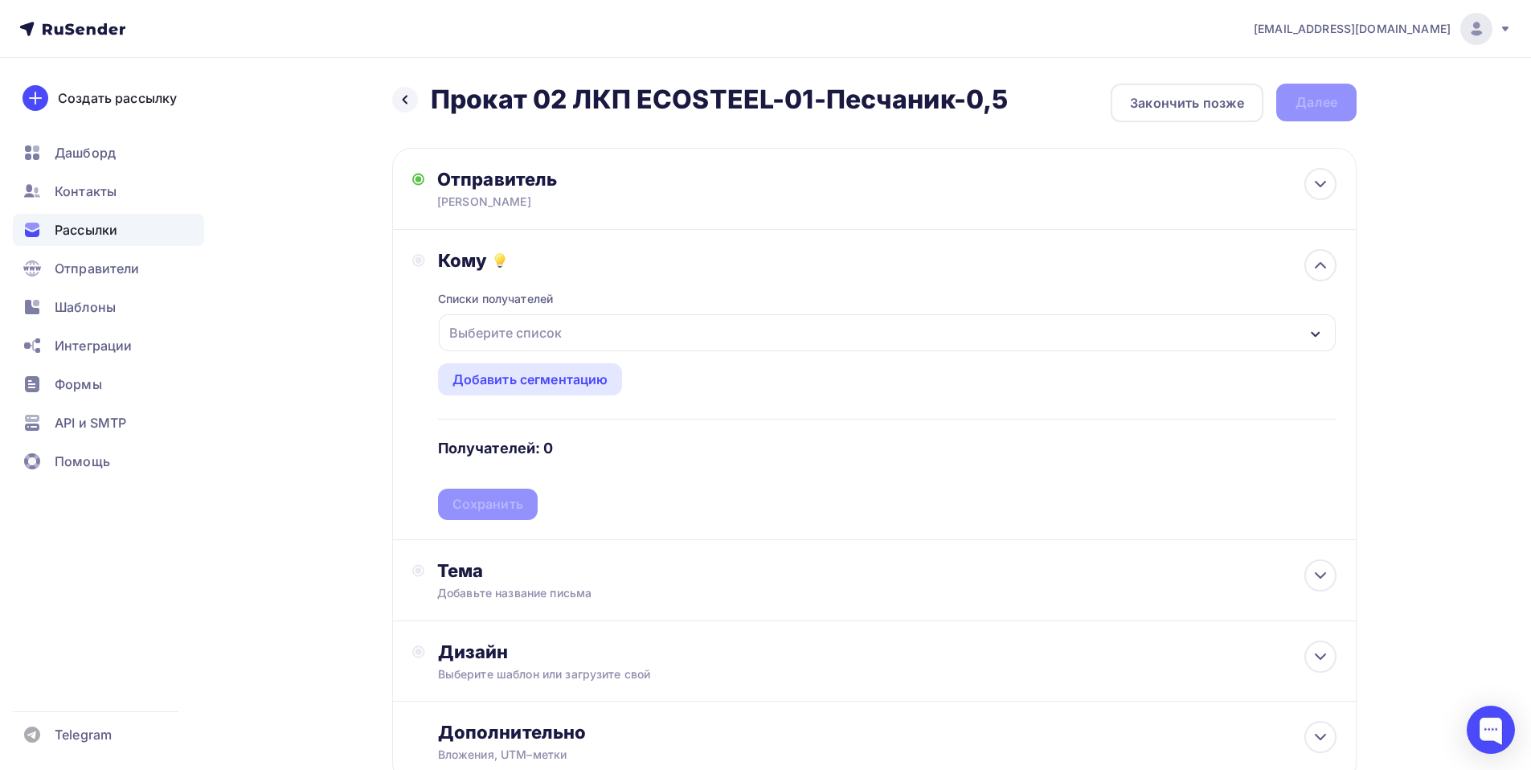
click at [484, 332] on div "Выберите список" at bounding box center [505, 332] width 125 height 29
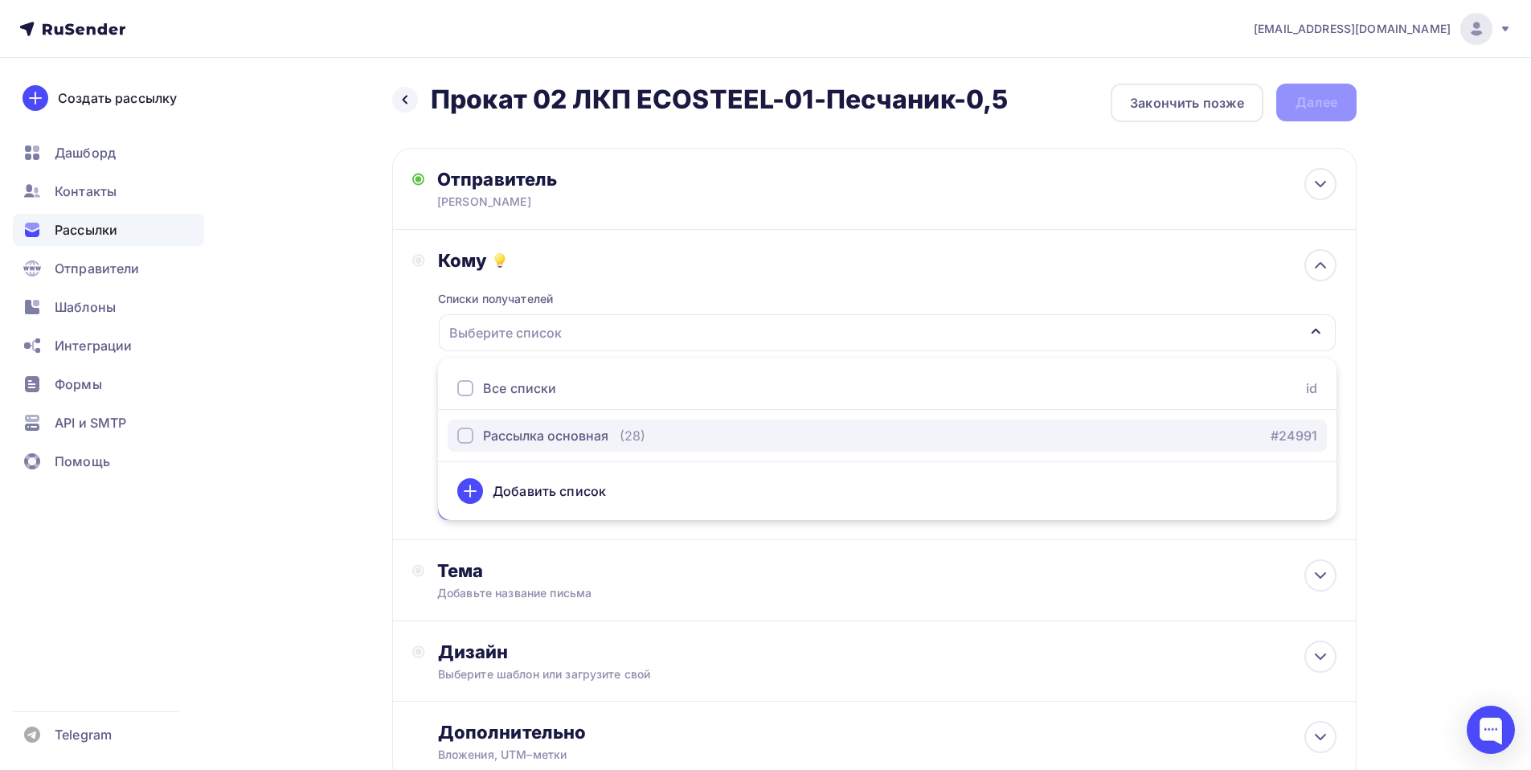
click at [499, 430] on div "Рассылка основная" at bounding box center [545, 435] width 125 height 19
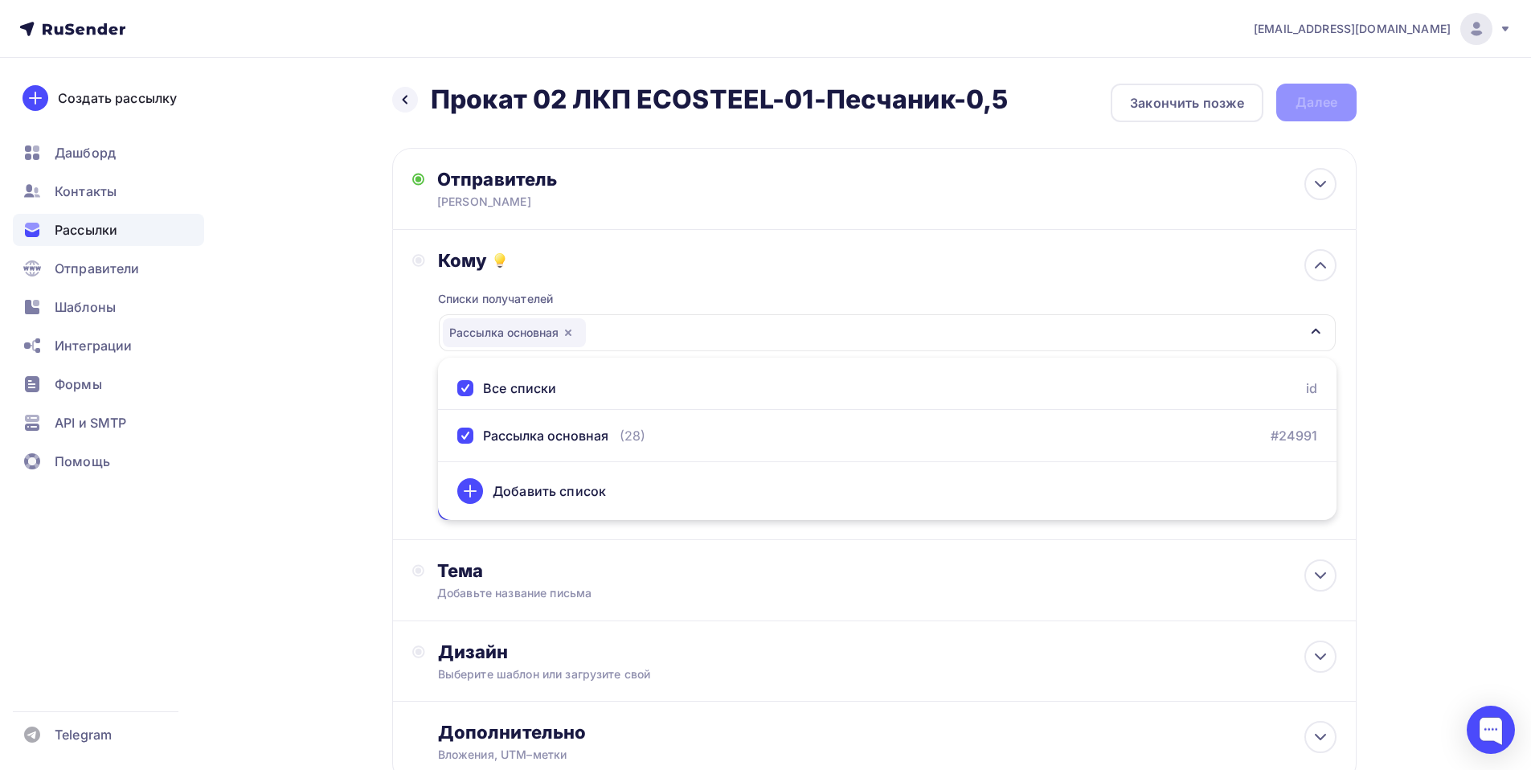
click at [407, 359] on div "Кому Списки получателей Рассылка основная Все списки id Рассылка основная (28) …" at bounding box center [874, 385] width 965 height 310
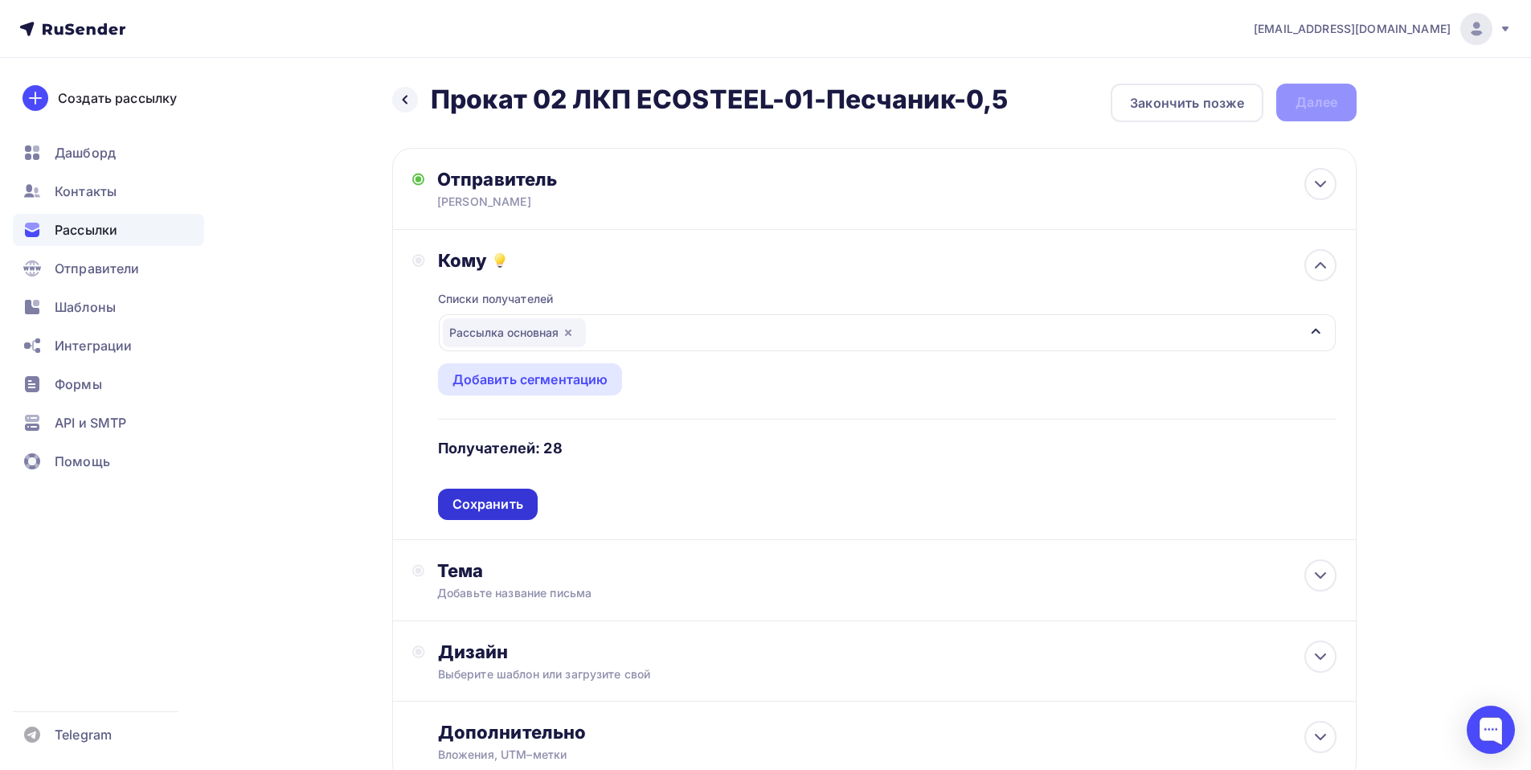
click at [506, 505] on div "Сохранить" at bounding box center [488, 504] width 71 height 18
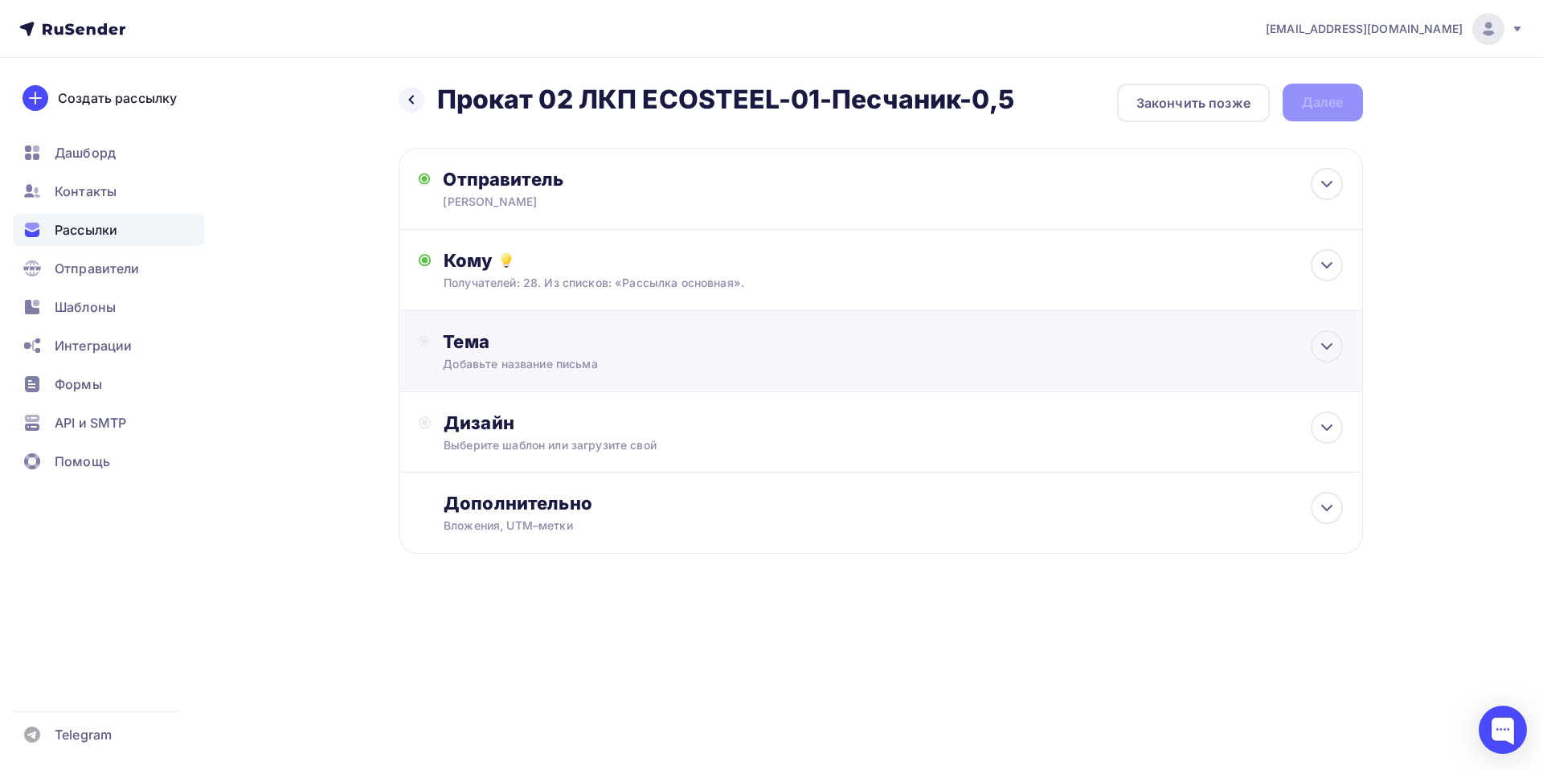
click at [486, 341] on div "Тема" at bounding box center [602, 341] width 318 height 23
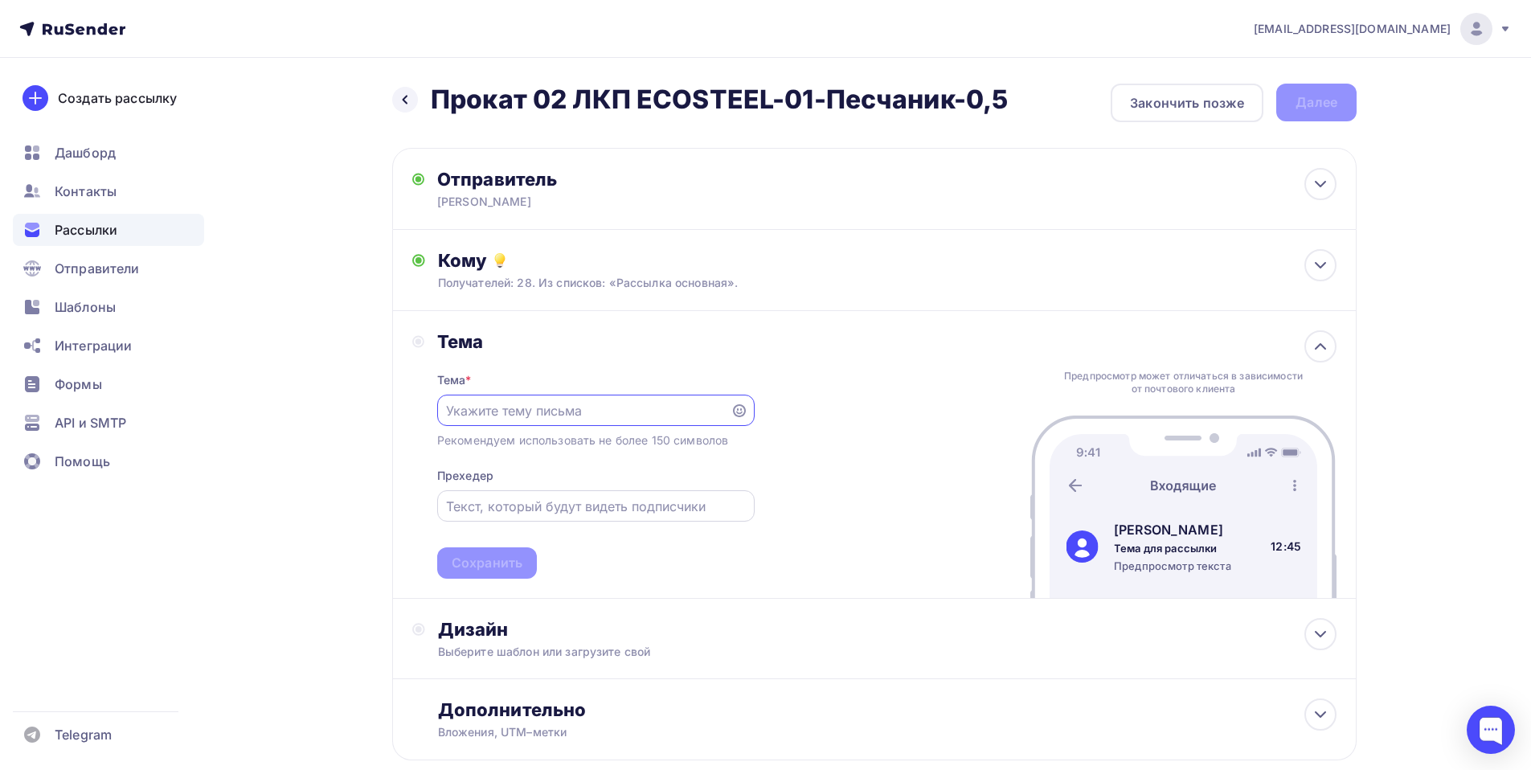
paste input "Прокат 02 ЛКП ECOSTEEL-01-Песчаник-0,5"
type input "Прокат 02 ЛКП ECOSTEEL-01-Песчаник-0,5"
click at [484, 555] on div "Сохранить" at bounding box center [487, 563] width 71 height 18
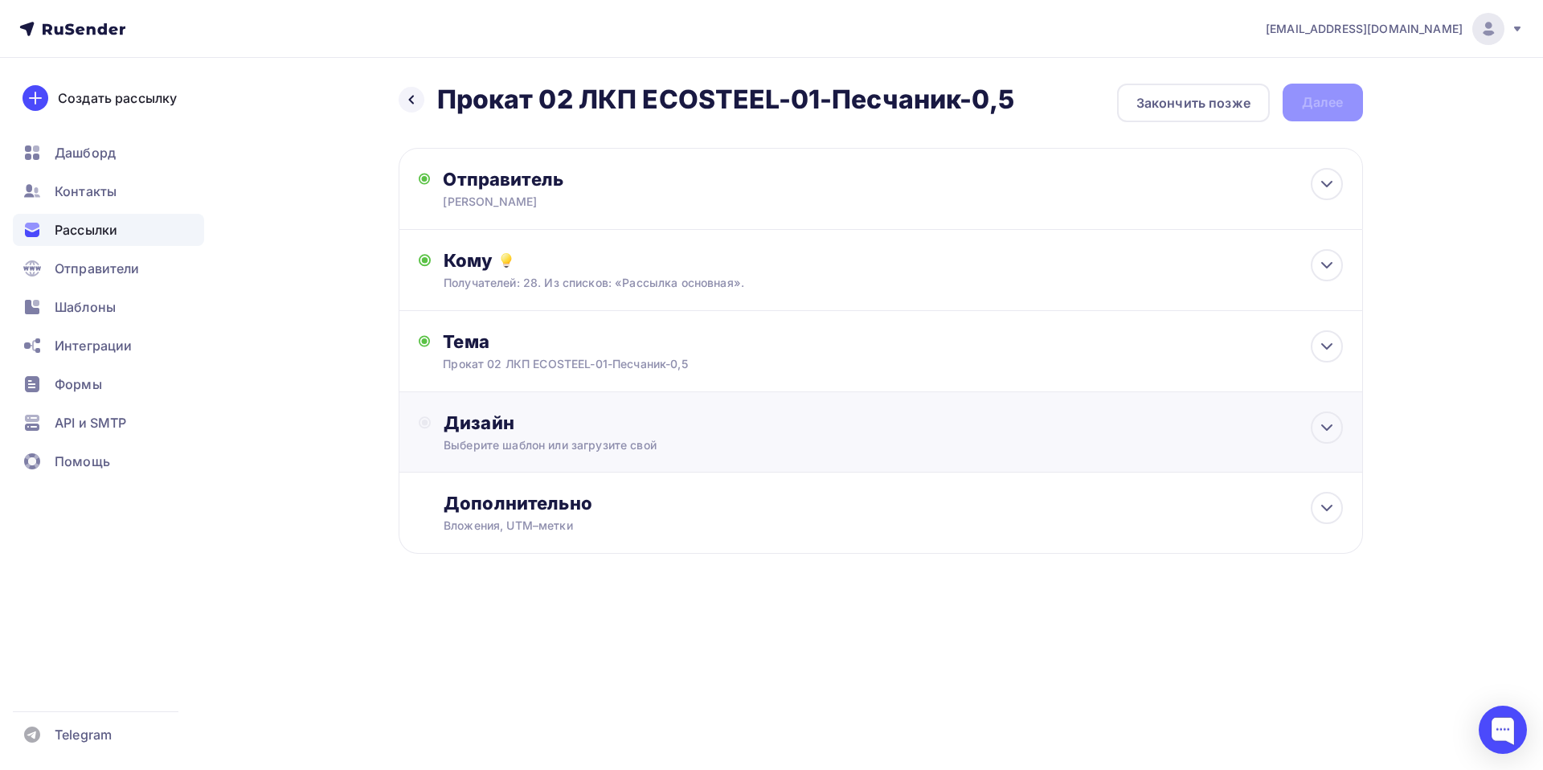
click at [483, 429] on div "Дизайн" at bounding box center [893, 423] width 899 height 23
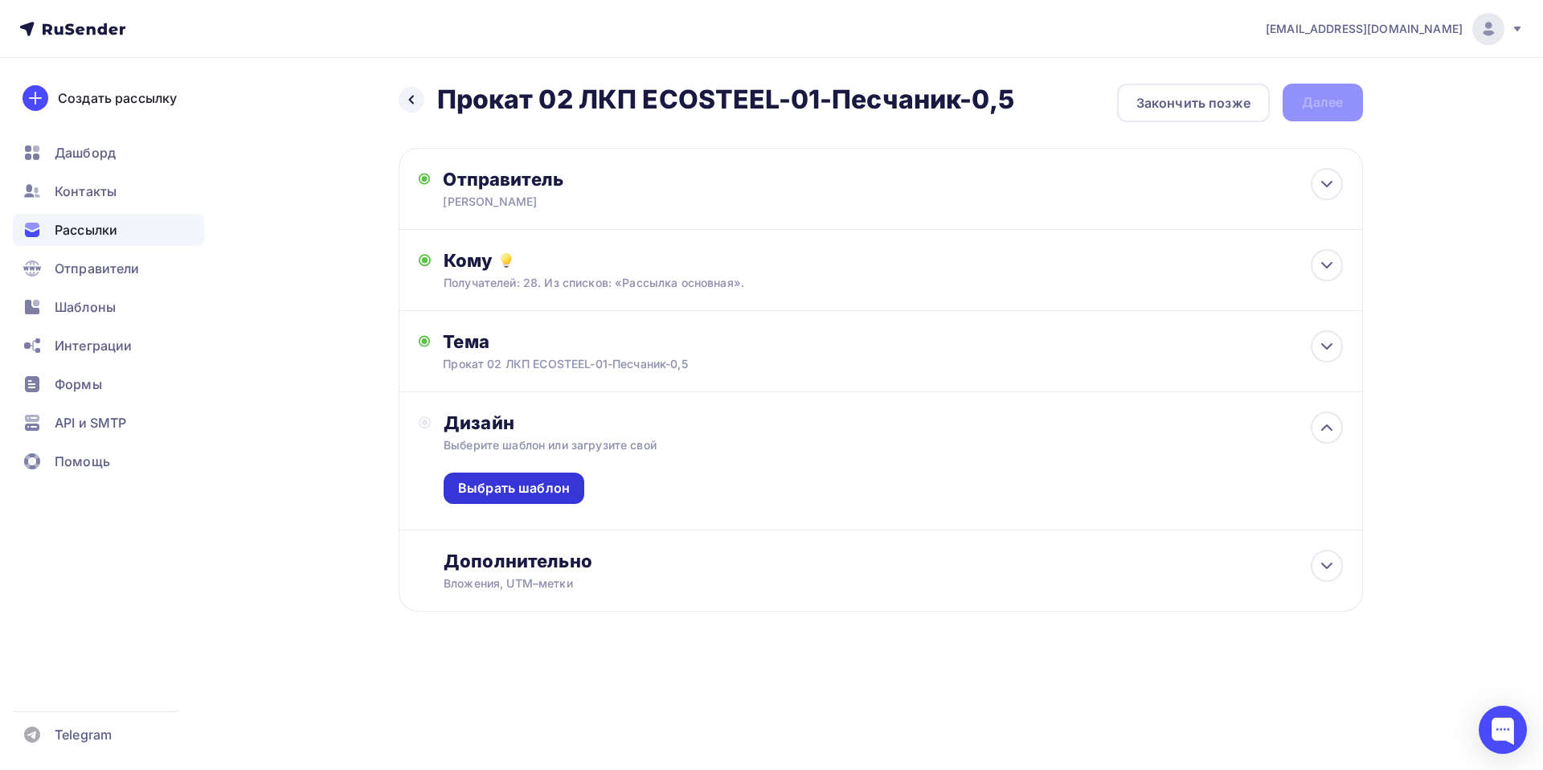
click at [517, 500] on div "Выбрать шаблон" at bounding box center [514, 488] width 141 height 31
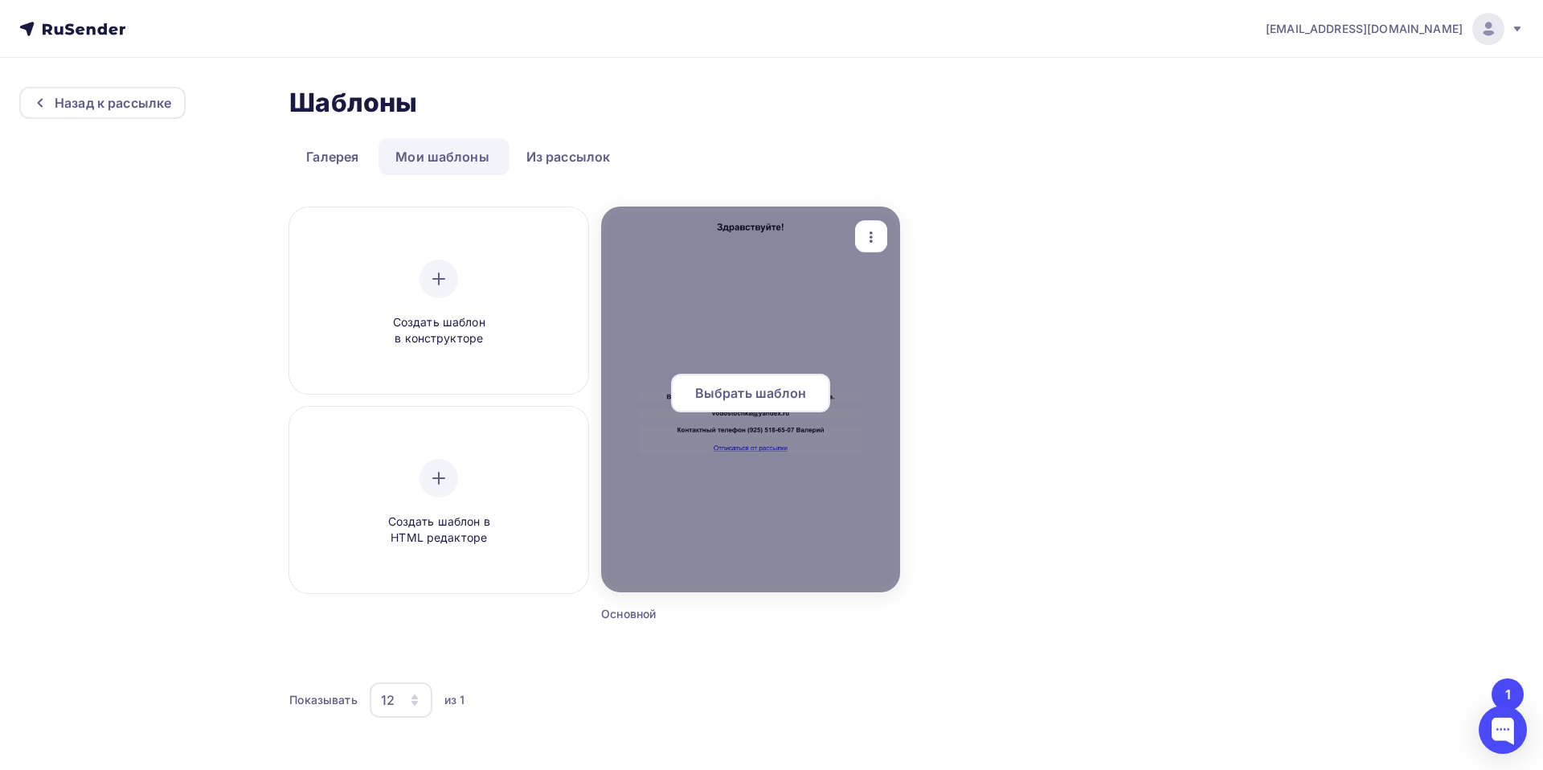
click at [711, 366] on div at bounding box center [750, 400] width 299 height 386
click at [727, 400] on span "Выбрать шаблон" at bounding box center [751, 392] width 112 height 19
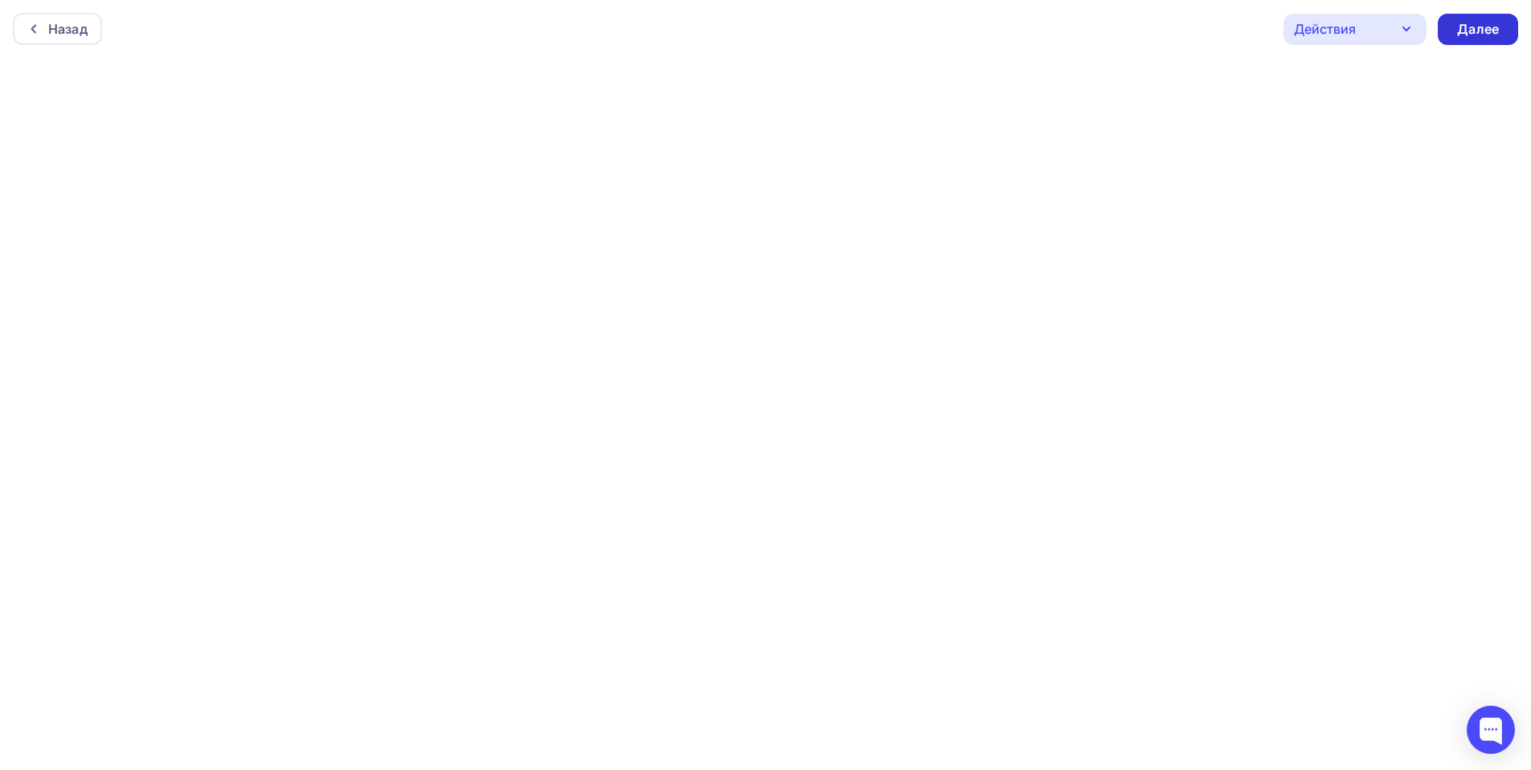
click at [1468, 27] on div "Далее" at bounding box center [1478, 29] width 42 height 18
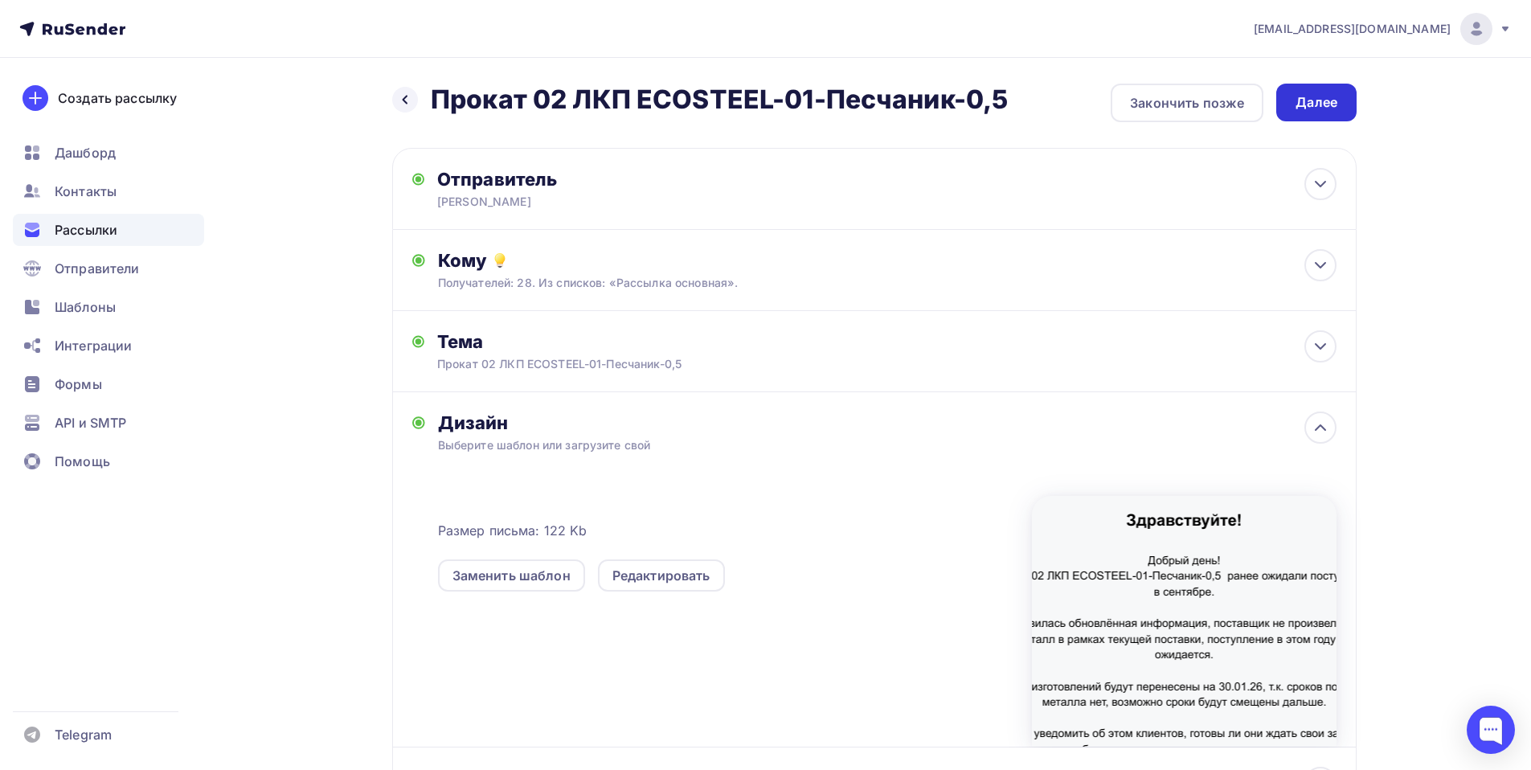
click at [1323, 91] on div "Далее" at bounding box center [1316, 103] width 80 height 38
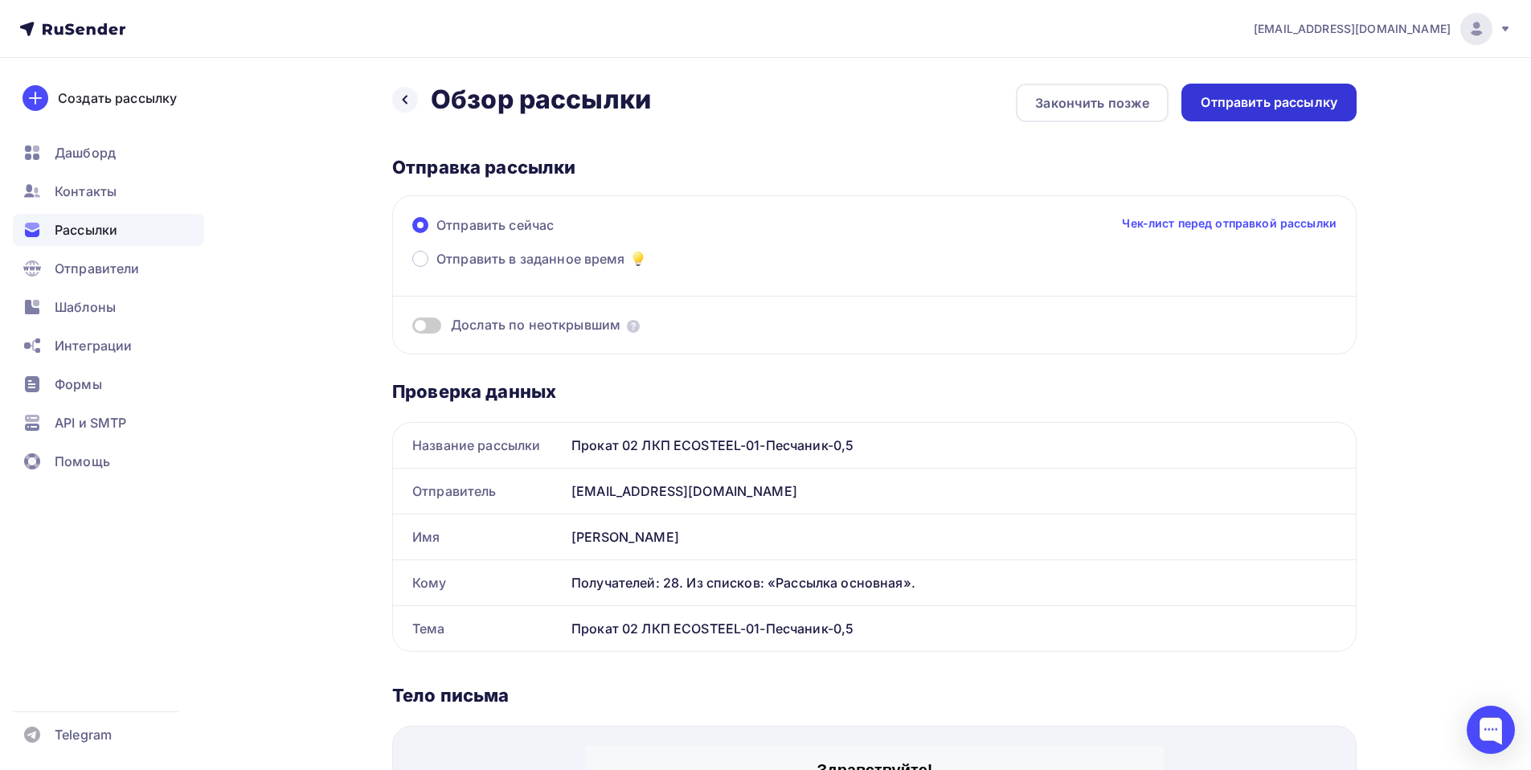
click at [1257, 93] on div "Отправить рассылку" at bounding box center [1269, 102] width 137 height 18
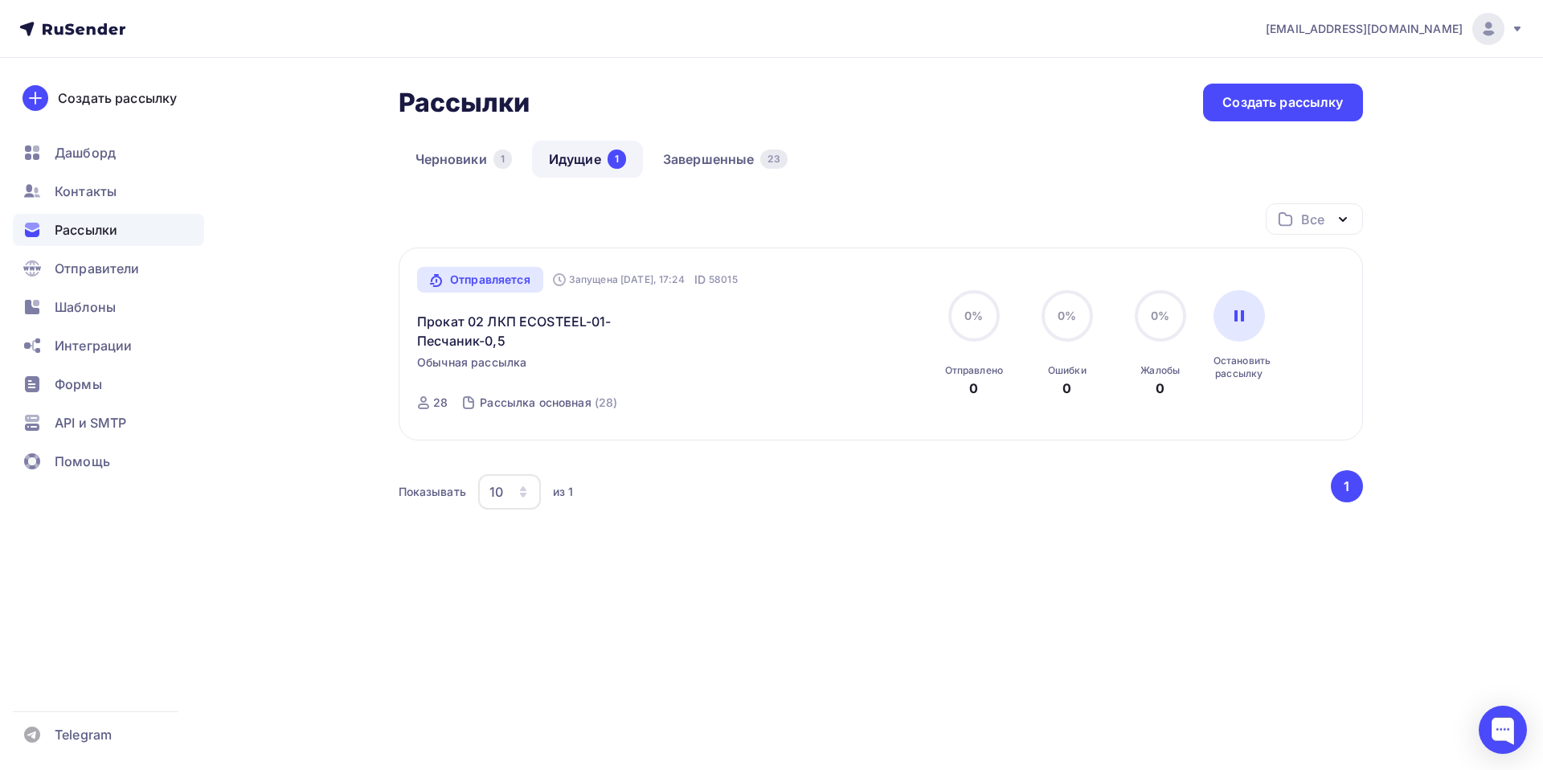
click at [73, 215] on div "Рассылки" at bounding box center [108, 230] width 191 height 32
click at [99, 220] on span "Рассылки" at bounding box center [86, 229] width 63 height 19
click at [105, 227] on span "Рассылки" at bounding box center [86, 229] width 63 height 19
click at [709, 164] on link "Завершенные 23" at bounding box center [725, 159] width 158 height 37
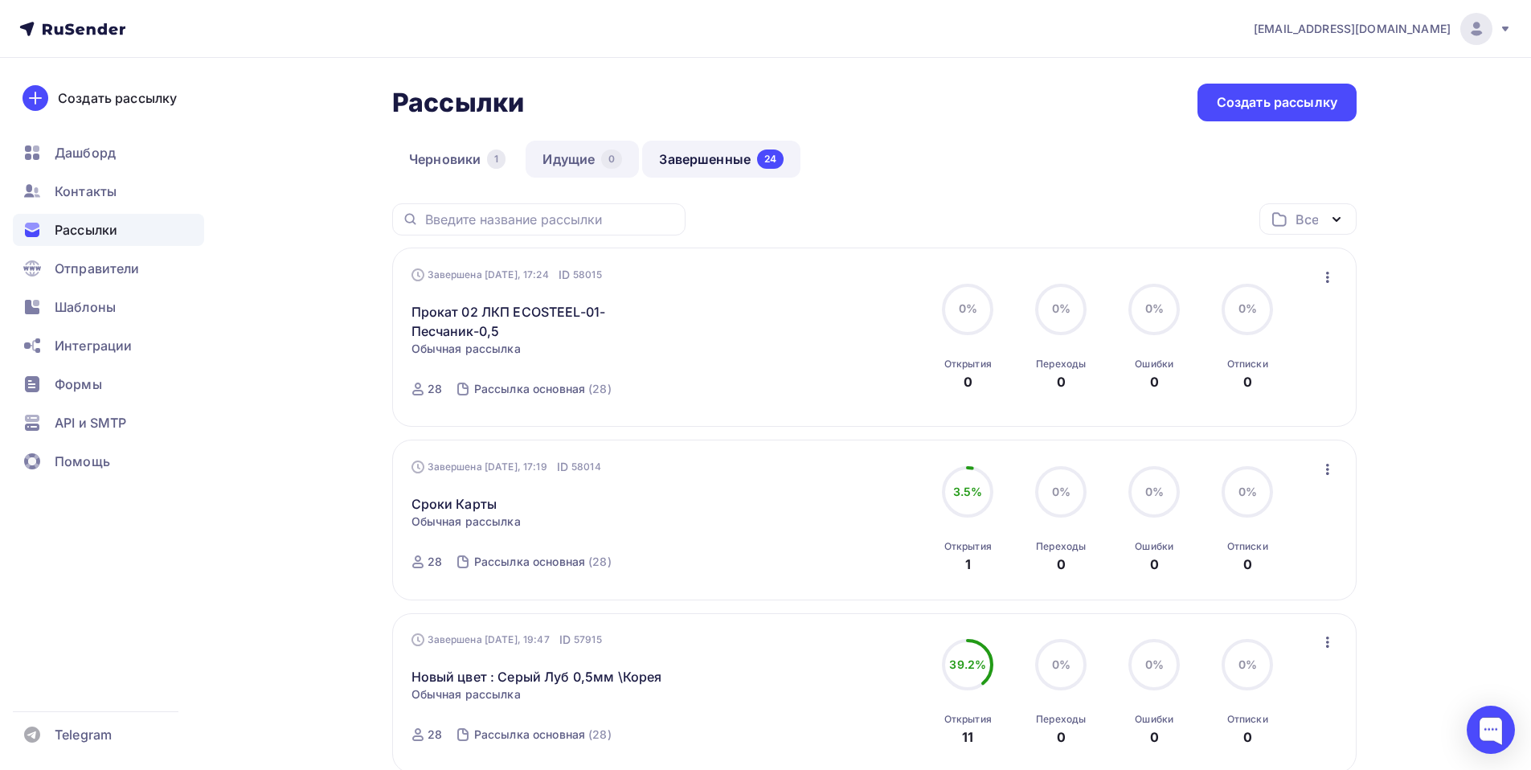
click at [574, 156] on link "Идущие 0" at bounding box center [582, 159] width 113 height 37
